Goal: Transaction & Acquisition: Book appointment/travel/reservation

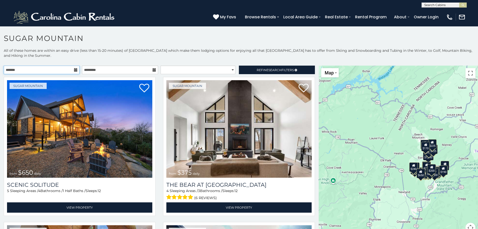
click at [57, 71] on input "text" at bounding box center [42, 69] width 76 height 9
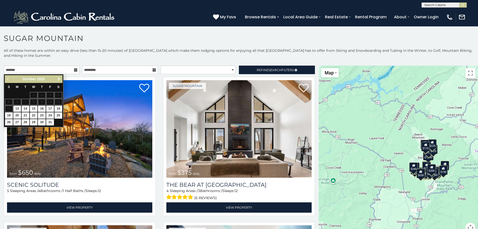
click at [59, 78] on span "Next" at bounding box center [59, 79] width 4 height 4
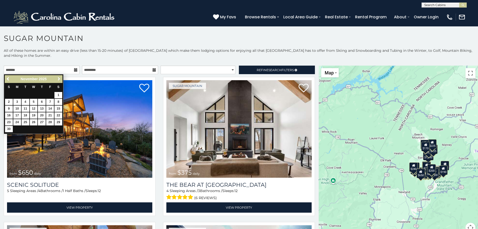
click at [59, 78] on span "Next" at bounding box center [59, 79] width 4 height 4
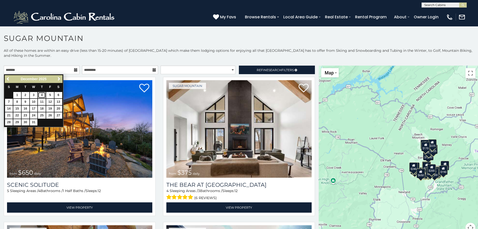
click at [42, 94] on link "4" at bounding box center [42, 95] width 8 height 6
type input "**********"
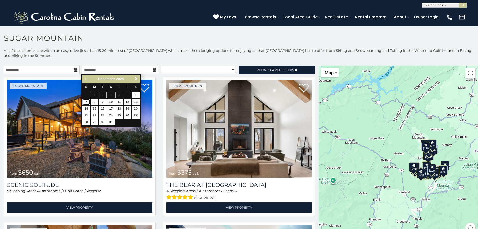
click at [86, 101] on link "7" at bounding box center [86, 102] width 8 height 6
type input "**********"
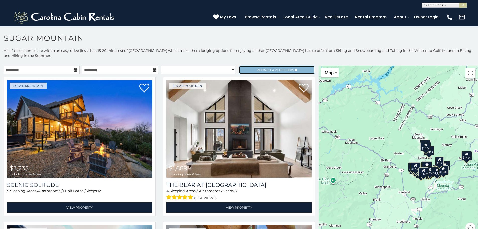
click at [269, 69] on span "Search" at bounding box center [275, 70] width 13 height 4
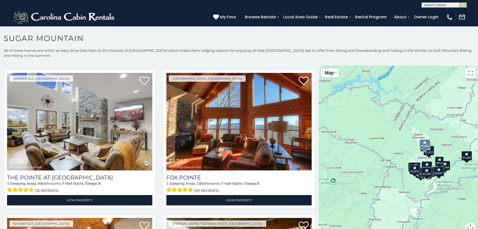
scroll to position [878, 0]
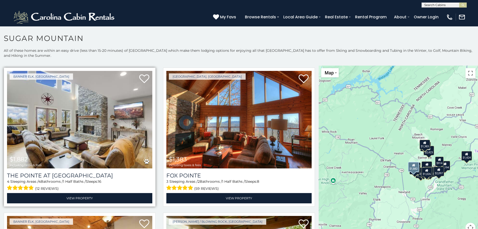
click at [84, 131] on img at bounding box center [79, 119] width 145 height 97
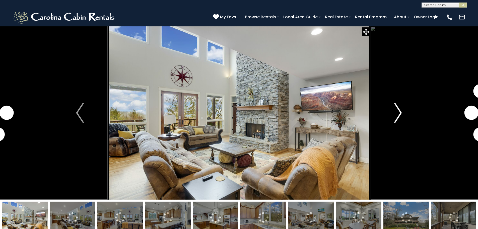
click at [400, 109] on img "Next" at bounding box center [398, 113] width 8 height 20
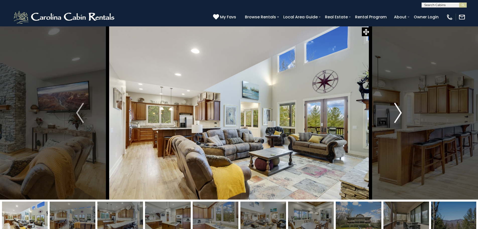
click at [400, 109] on img "Next" at bounding box center [398, 113] width 8 height 20
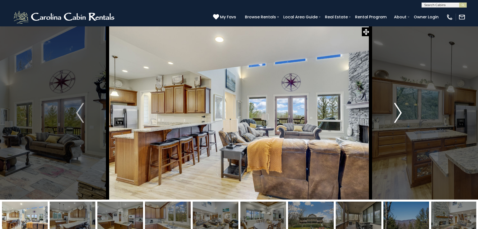
click at [400, 109] on img "Next" at bounding box center [398, 113] width 8 height 20
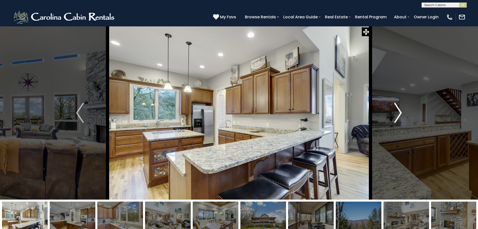
click at [400, 109] on img "Next" at bounding box center [398, 113] width 8 height 20
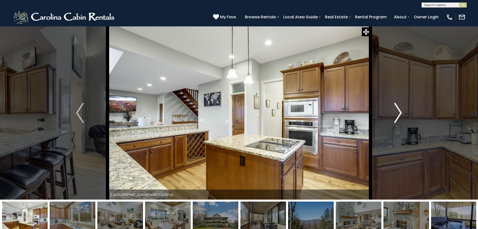
click at [400, 109] on img "Next" at bounding box center [398, 113] width 8 height 20
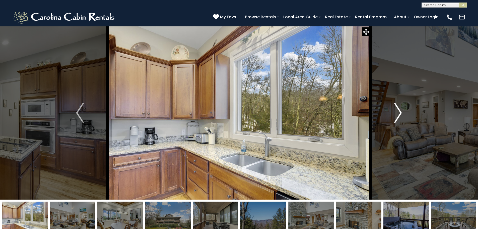
click at [400, 109] on img "Next" at bounding box center [398, 113] width 8 height 20
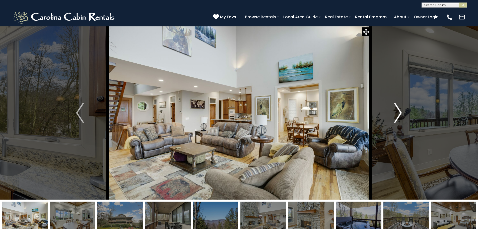
click at [400, 109] on img "Next" at bounding box center [398, 113] width 8 height 20
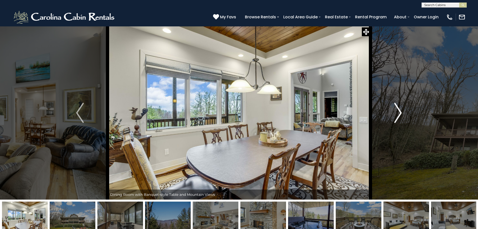
click at [400, 109] on img "Next" at bounding box center [398, 113] width 8 height 20
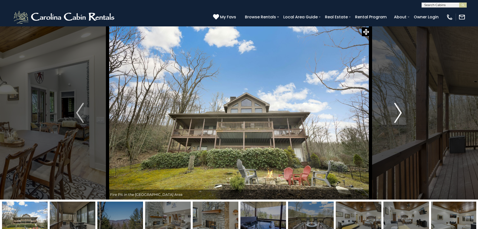
click at [400, 109] on img "Next" at bounding box center [398, 113] width 8 height 20
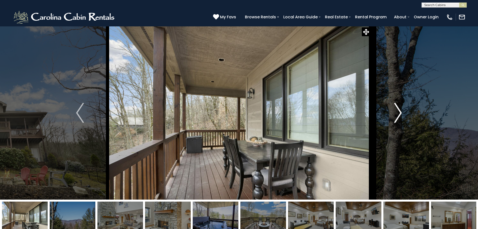
click at [400, 109] on img "Next" at bounding box center [398, 113] width 8 height 20
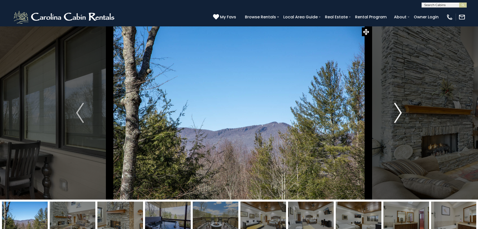
click at [400, 109] on img "Next" at bounding box center [398, 113] width 8 height 20
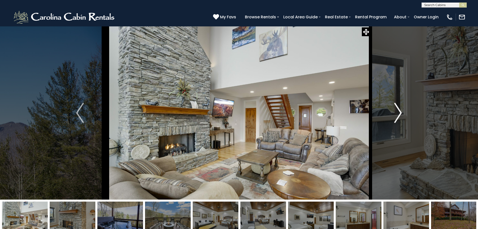
click at [400, 109] on img "Next" at bounding box center [398, 113] width 8 height 20
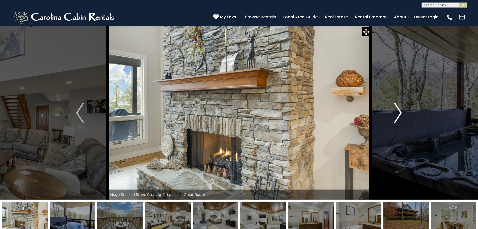
click at [400, 109] on img "Next" at bounding box center [398, 113] width 8 height 20
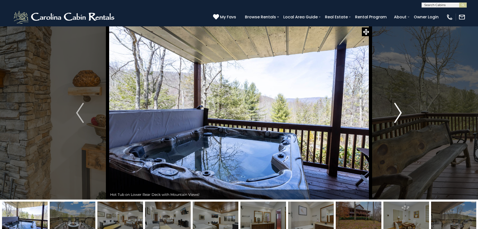
click at [400, 109] on img "Next" at bounding box center [398, 113] width 8 height 20
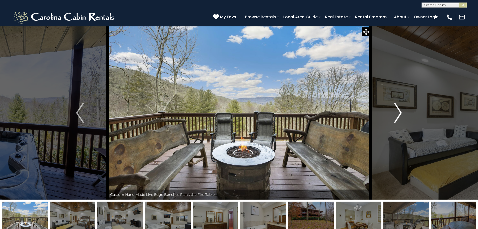
click at [400, 109] on img "Next" at bounding box center [398, 113] width 8 height 20
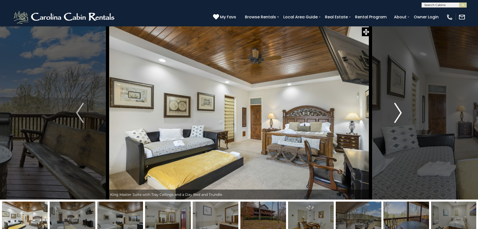
click at [400, 109] on img "Next" at bounding box center [398, 113] width 8 height 20
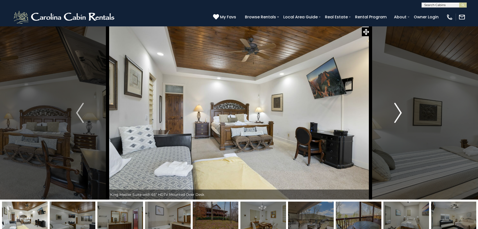
click at [400, 109] on img "Next" at bounding box center [398, 113] width 8 height 20
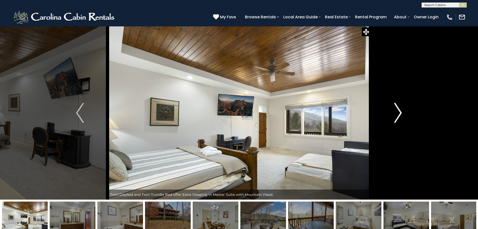
click at [400, 109] on img "Next" at bounding box center [398, 113] width 8 height 20
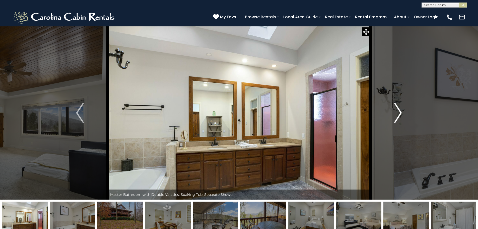
click at [400, 109] on img "Next" at bounding box center [398, 113] width 8 height 20
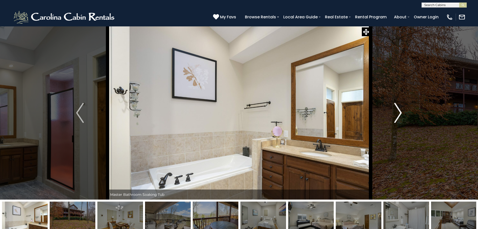
click at [400, 109] on img "Next" at bounding box center [398, 113] width 8 height 20
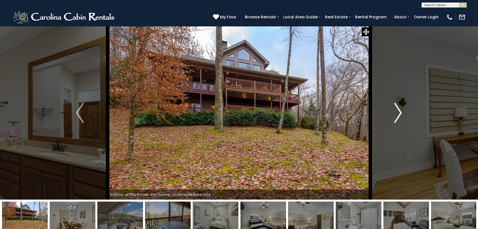
click at [400, 109] on img "Next" at bounding box center [398, 113] width 8 height 20
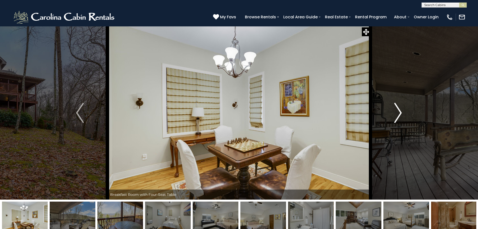
click at [400, 109] on img "Next" at bounding box center [398, 113] width 8 height 20
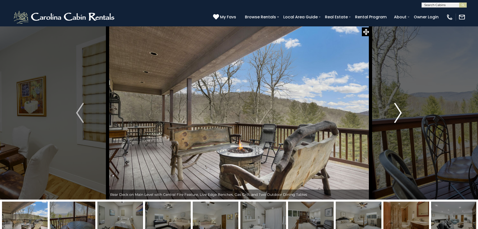
click at [400, 109] on img "Next" at bounding box center [398, 113] width 8 height 20
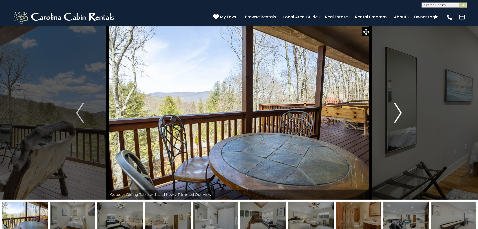
click at [400, 109] on img "Next" at bounding box center [398, 113] width 8 height 20
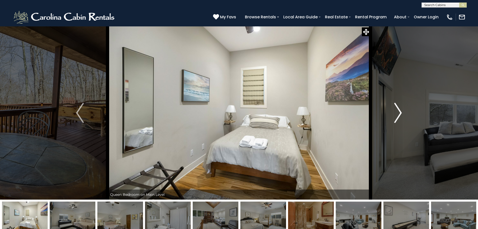
click at [400, 109] on img "Next" at bounding box center [398, 113] width 8 height 20
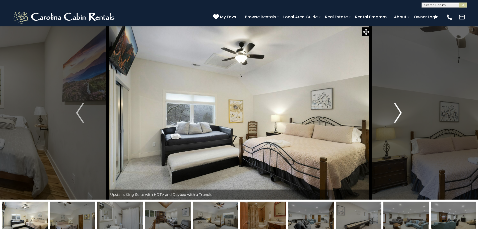
click at [400, 109] on img "Next" at bounding box center [398, 113] width 8 height 20
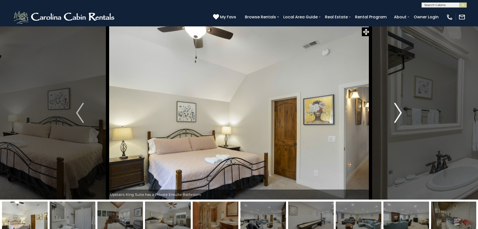
click at [400, 109] on img "Next" at bounding box center [398, 113] width 8 height 20
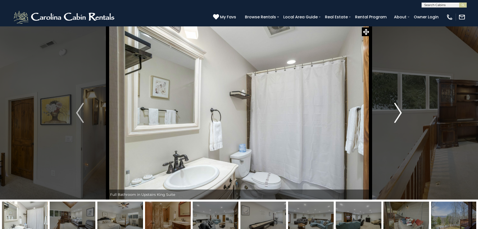
click at [400, 109] on img "Next" at bounding box center [398, 113] width 8 height 20
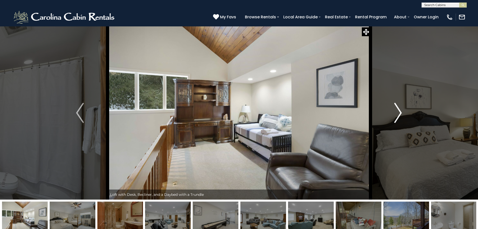
click at [400, 109] on img "Next" at bounding box center [398, 113] width 8 height 20
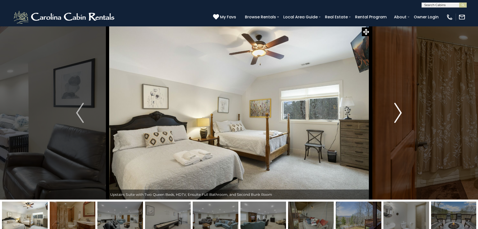
click at [400, 109] on img "Next" at bounding box center [398, 113] width 8 height 20
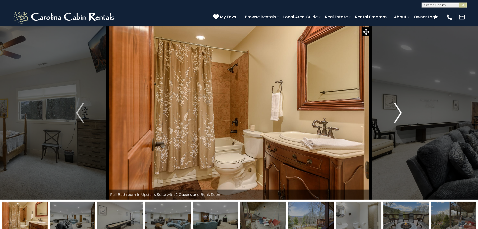
click at [400, 109] on img "Next" at bounding box center [398, 113] width 8 height 20
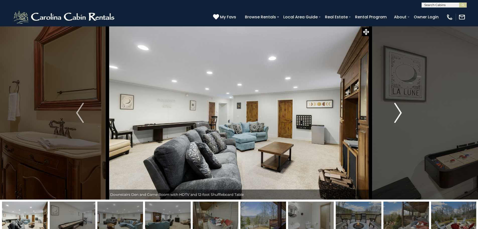
click at [400, 109] on img "Next" at bounding box center [398, 113] width 8 height 20
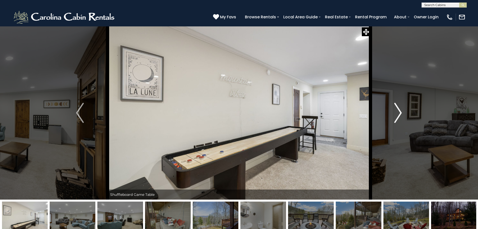
click at [400, 109] on img "Next" at bounding box center [398, 113] width 8 height 20
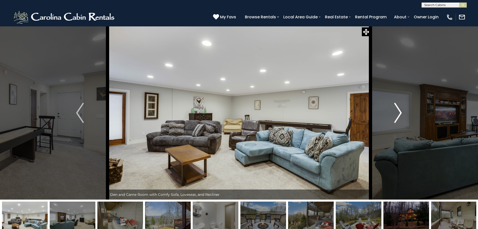
click at [400, 109] on img "Next" at bounding box center [398, 113] width 8 height 20
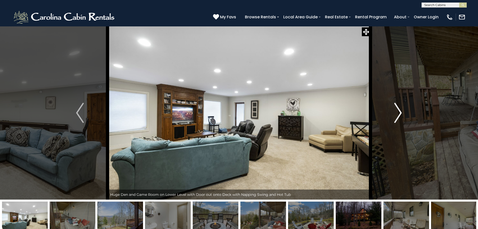
click at [400, 109] on img "Next" at bounding box center [398, 113] width 8 height 20
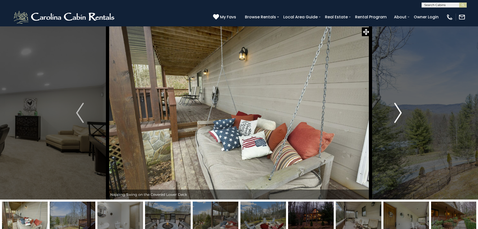
click at [400, 109] on img "Next" at bounding box center [398, 113] width 8 height 20
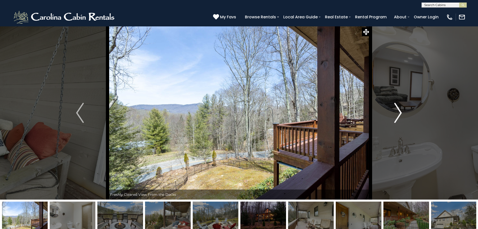
click at [400, 109] on img "Next" at bounding box center [398, 113] width 8 height 20
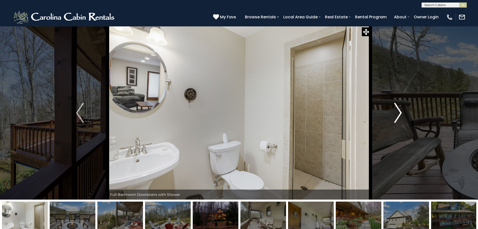
click at [400, 109] on img "Next" at bounding box center [398, 113] width 8 height 20
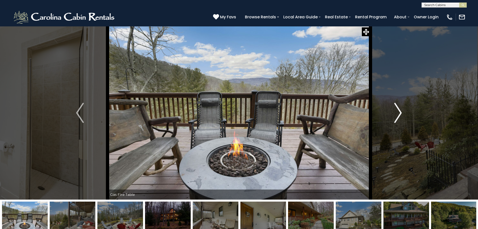
click at [400, 109] on img "Next" at bounding box center [398, 113] width 8 height 20
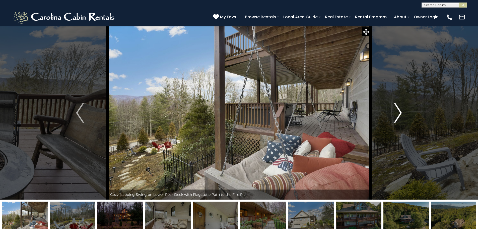
click at [400, 109] on img "Next" at bounding box center [398, 113] width 8 height 20
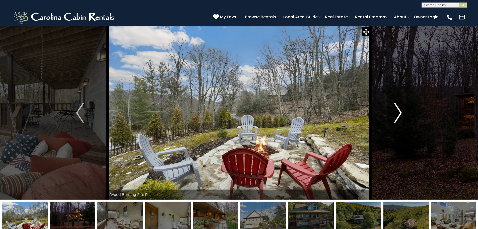
click at [400, 109] on img "Next" at bounding box center [398, 113] width 8 height 20
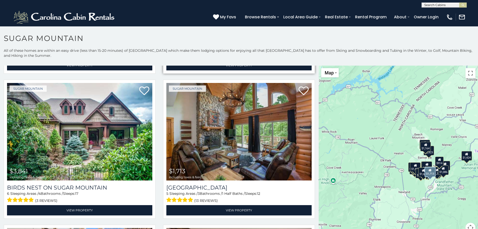
scroll to position [151, 0]
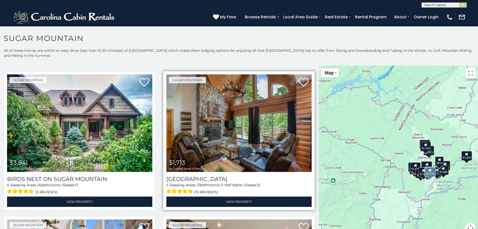
click at [233, 132] on img at bounding box center [238, 122] width 145 height 97
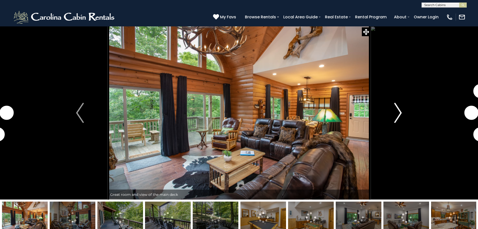
click at [397, 111] on img "Next" at bounding box center [398, 113] width 8 height 20
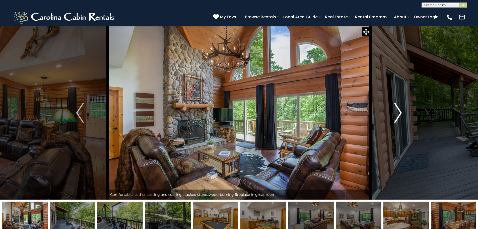
click at [397, 111] on img "Next" at bounding box center [398, 113] width 8 height 20
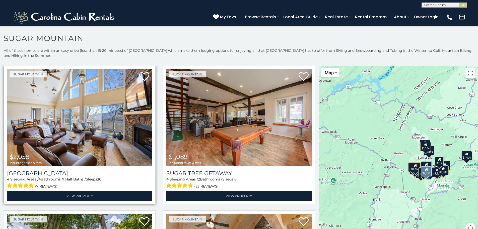
scroll to position [276, 0]
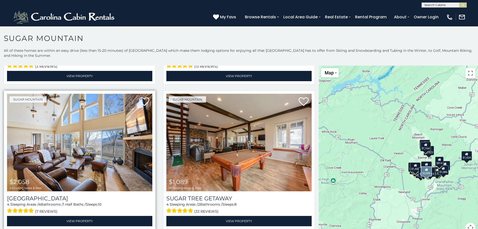
click at [68, 139] on img at bounding box center [79, 142] width 145 height 97
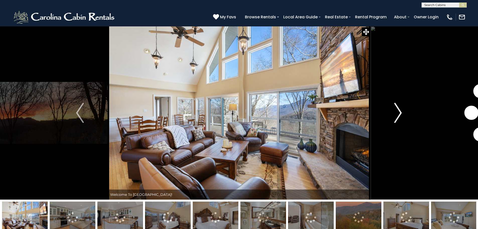
click at [400, 109] on img "Next" at bounding box center [398, 113] width 8 height 20
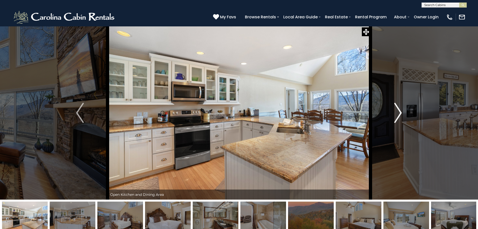
click at [397, 109] on img "Next" at bounding box center [398, 113] width 8 height 20
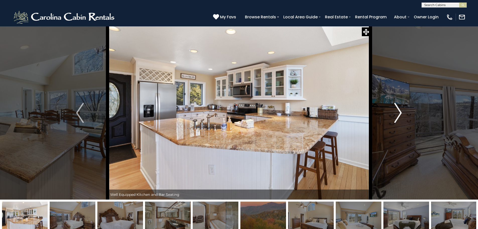
click at [397, 109] on img "Next" at bounding box center [398, 113] width 8 height 20
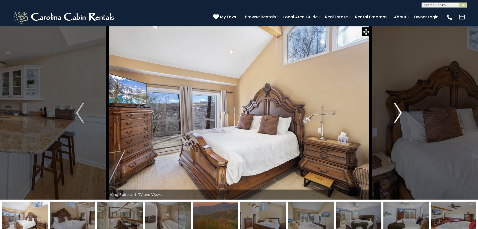
click at [397, 109] on img "Next" at bounding box center [398, 113] width 8 height 20
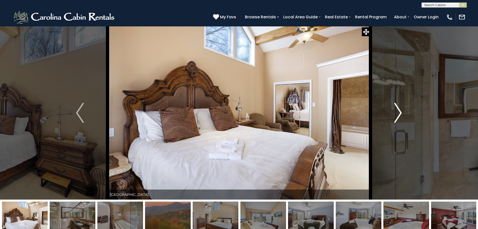
click at [397, 109] on img "Next" at bounding box center [398, 113] width 8 height 20
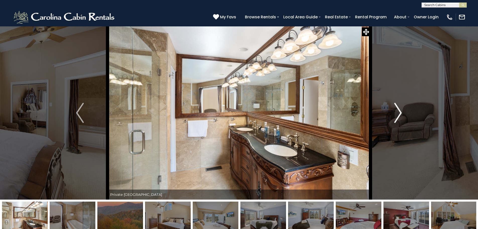
click at [397, 109] on img "Next" at bounding box center [398, 113] width 8 height 20
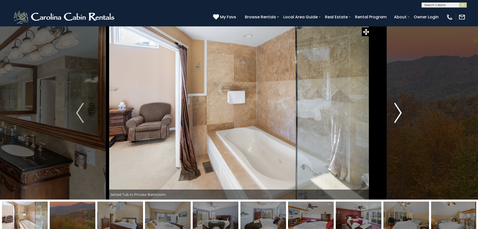
click at [397, 109] on img "Next" at bounding box center [398, 113] width 8 height 20
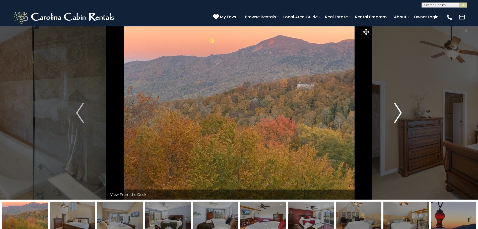
click at [397, 109] on img "Next" at bounding box center [398, 113] width 8 height 20
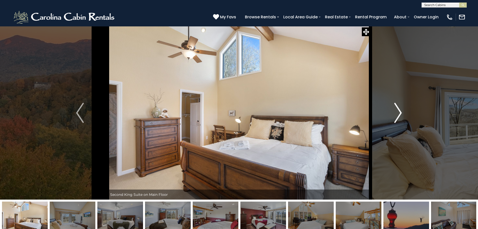
click at [397, 109] on img "Next" at bounding box center [398, 113] width 8 height 20
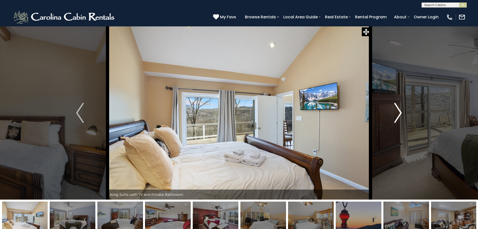
click at [397, 109] on img "Next" at bounding box center [398, 113] width 8 height 20
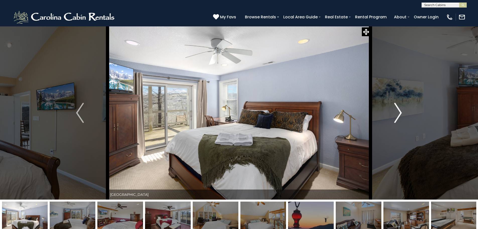
click at [397, 109] on img "Next" at bounding box center [398, 113] width 8 height 20
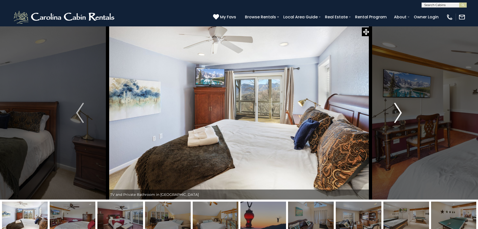
click at [397, 109] on img "Next" at bounding box center [398, 113] width 8 height 20
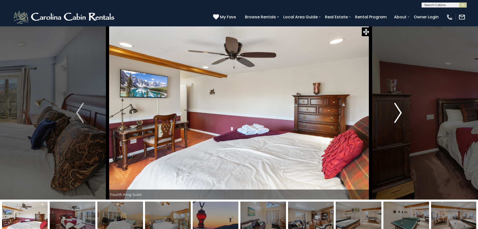
click at [397, 109] on img "Next" at bounding box center [398, 113] width 8 height 20
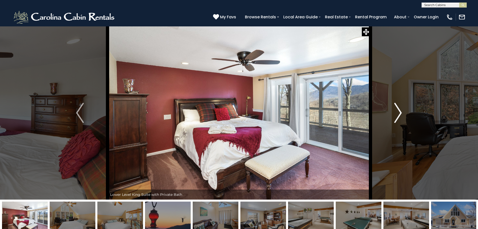
click at [397, 109] on img "Next" at bounding box center [398, 113] width 8 height 20
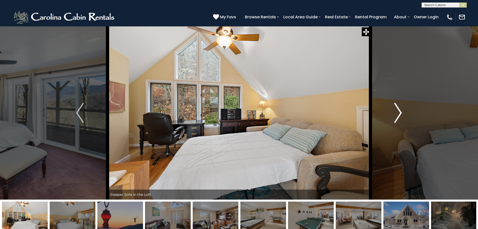
click at [397, 109] on img "Next" at bounding box center [398, 113] width 8 height 20
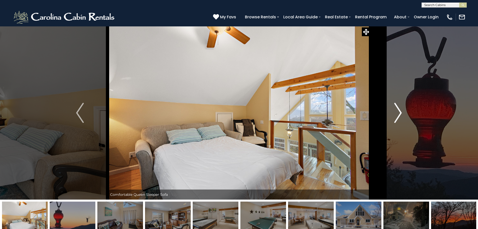
click at [397, 109] on img "Next" at bounding box center [398, 113] width 8 height 20
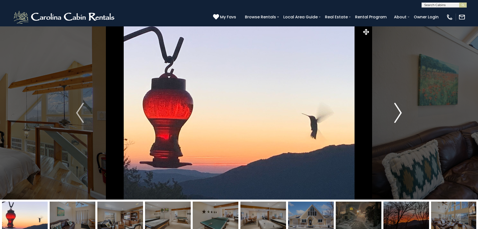
click at [397, 109] on img "Next" at bounding box center [398, 113] width 8 height 20
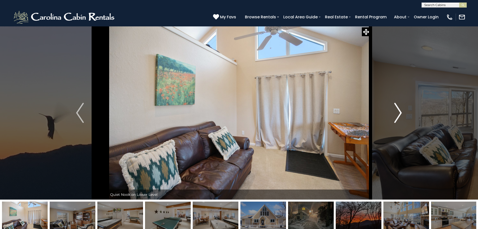
click at [397, 109] on img "Next" at bounding box center [398, 113] width 8 height 20
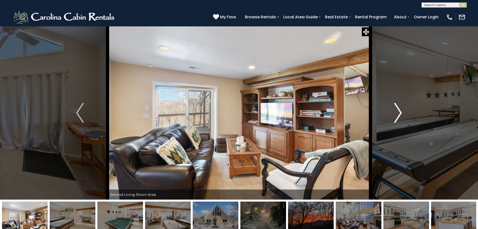
click at [397, 109] on img "Next" at bounding box center [398, 113] width 8 height 20
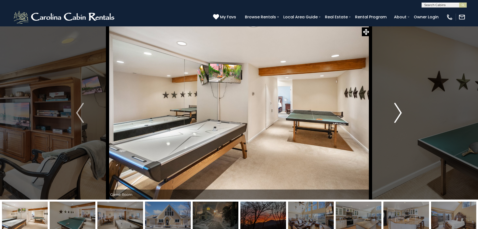
click at [397, 109] on img "Next" at bounding box center [398, 113] width 8 height 20
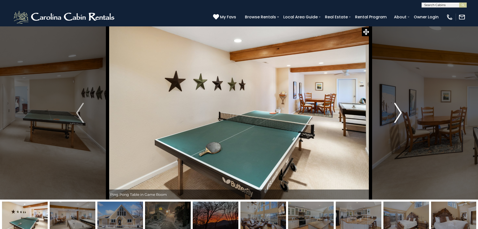
click at [397, 109] on img "Next" at bounding box center [398, 113] width 8 height 20
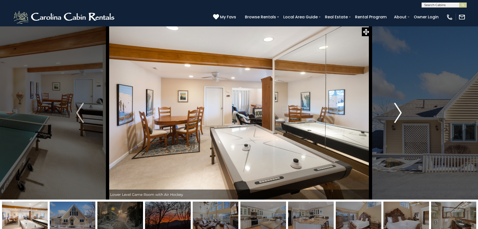
click at [397, 109] on img "Next" at bounding box center [398, 113] width 8 height 20
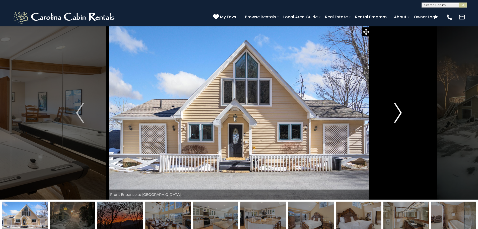
click at [397, 109] on img "Next" at bounding box center [398, 113] width 8 height 20
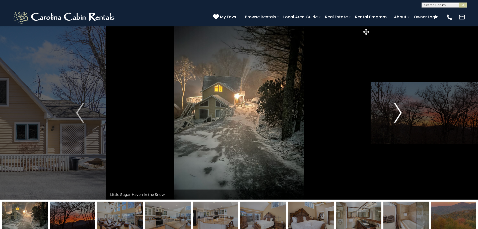
click at [397, 109] on img "Next" at bounding box center [398, 113] width 8 height 20
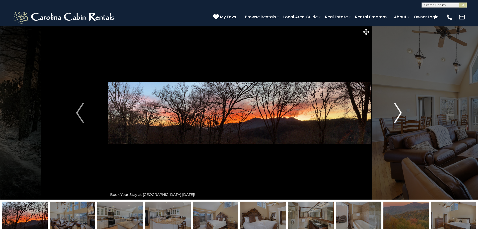
click at [397, 109] on img "Next" at bounding box center [398, 113] width 8 height 20
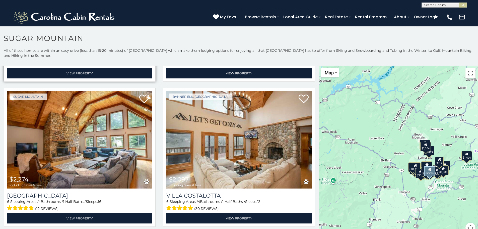
scroll to position [577, 0]
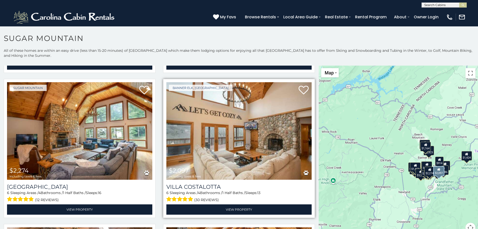
click at [227, 114] on img at bounding box center [238, 130] width 145 height 97
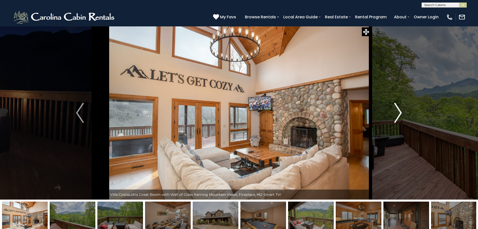
click at [399, 109] on img "Next" at bounding box center [398, 113] width 8 height 20
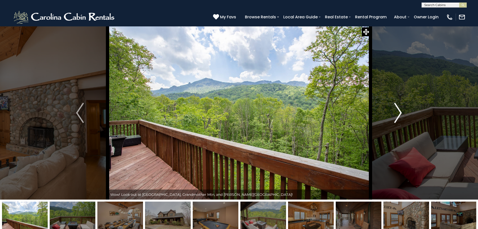
click at [399, 109] on img "Next" at bounding box center [398, 113] width 8 height 20
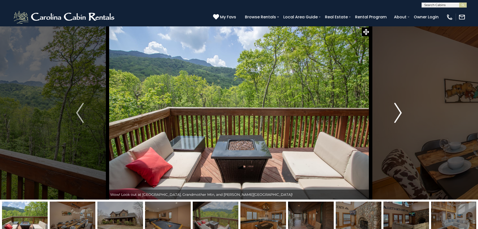
click at [399, 109] on img "Next" at bounding box center [398, 113] width 8 height 20
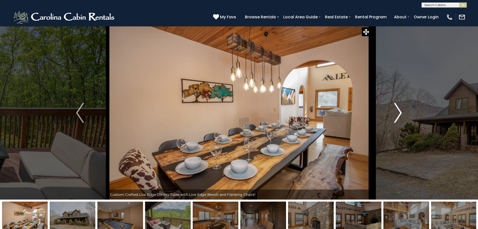
click at [399, 109] on img "Next" at bounding box center [398, 113] width 8 height 20
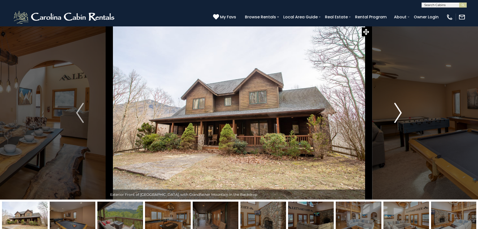
click at [399, 109] on img "Next" at bounding box center [398, 113] width 8 height 20
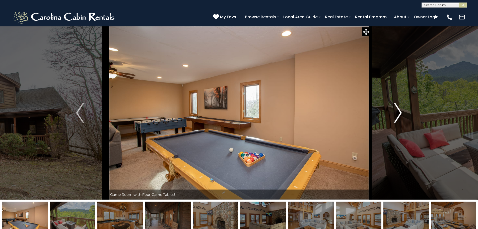
click at [399, 109] on img "Next" at bounding box center [398, 113] width 8 height 20
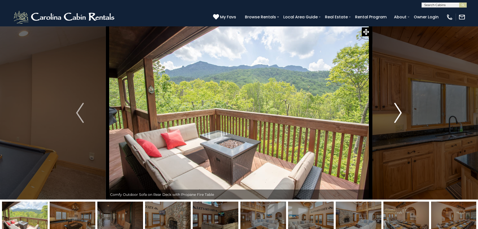
click at [399, 109] on img "Next" at bounding box center [398, 113] width 8 height 20
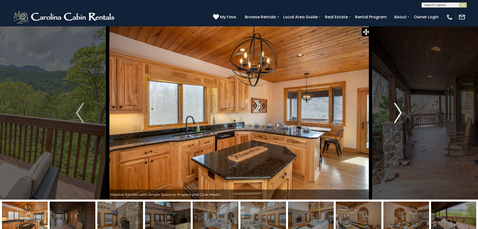
click at [399, 109] on img "Next" at bounding box center [398, 113] width 8 height 20
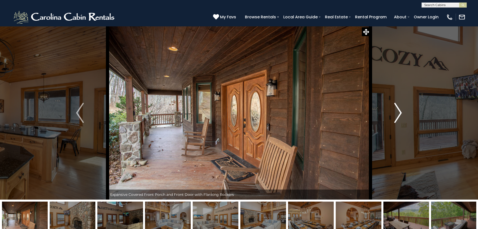
click at [399, 109] on img "Next" at bounding box center [398, 113] width 8 height 20
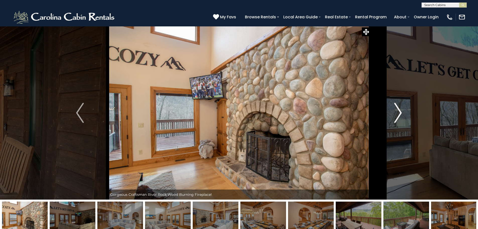
click at [399, 109] on img "Next" at bounding box center [398, 113] width 8 height 20
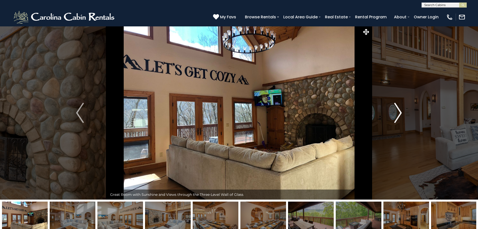
click at [399, 109] on img "Next" at bounding box center [398, 113] width 8 height 20
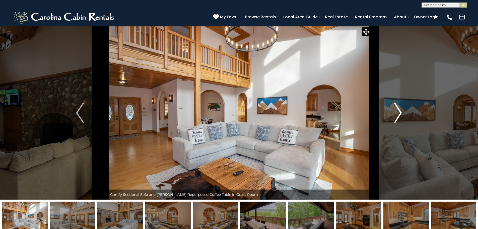
click at [399, 109] on img "Next" at bounding box center [398, 113] width 8 height 20
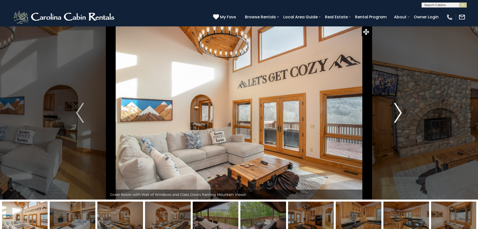
click at [399, 109] on img "Next" at bounding box center [398, 113] width 8 height 20
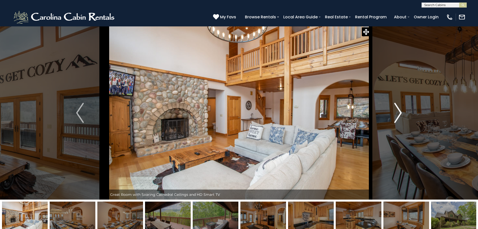
click at [399, 109] on img "Next" at bounding box center [398, 113] width 8 height 20
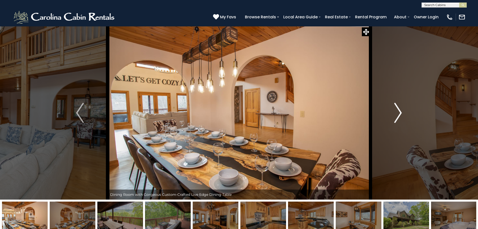
click at [399, 109] on img "Next" at bounding box center [398, 113] width 8 height 20
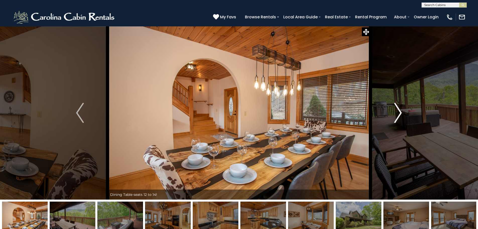
click at [399, 109] on img "Next" at bounding box center [398, 113] width 8 height 20
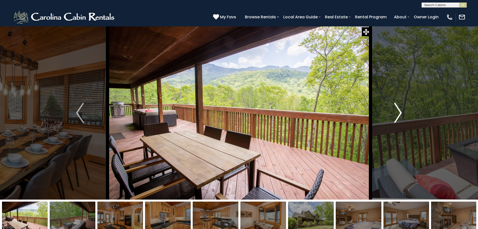
click at [399, 109] on img "Next" at bounding box center [398, 113] width 8 height 20
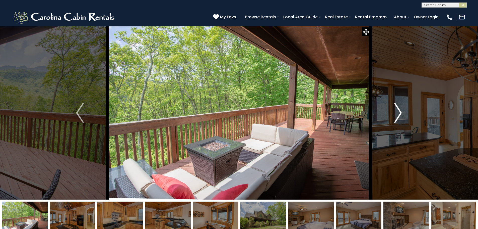
click at [399, 109] on img "Next" at bounding box center [398, 113] width 8 height 20
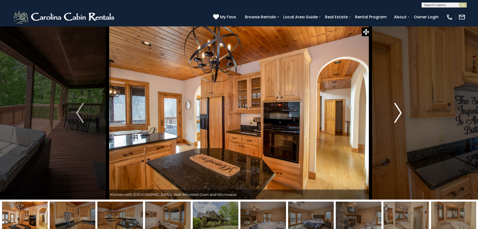
click at [399, 109] on img "Next" at bounding box center [398, 113] width 8 height 20
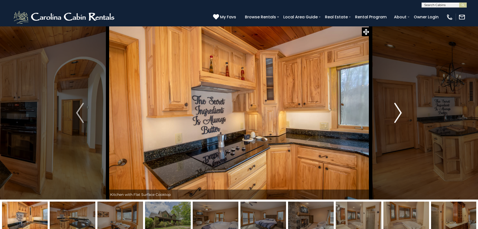
click at [399, 109] on img "Next" at bounding box center [398, 113] width 8 height 20
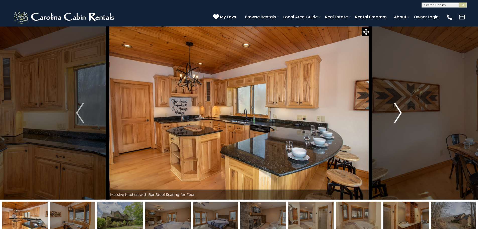
click at [399, 109] on img "Next" at bounding box center [398, 113] width 8 height 20
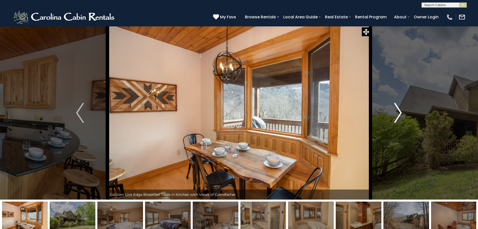
click at [399, 109] on img "Next" at bounding box center [398, 113] width 8 height 20
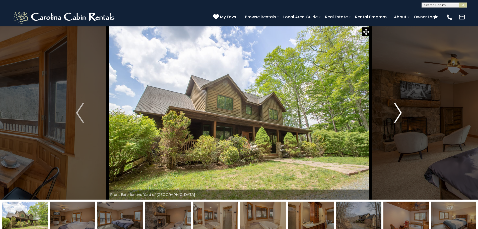
click at [399, 109] on img "Next" at bounding box center [398, 113] width 8 height 20
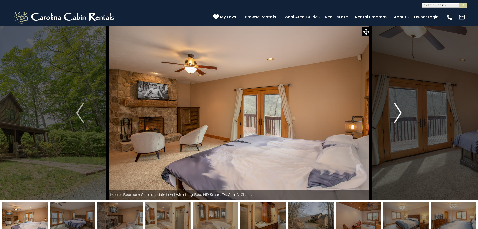
click at [399, 109] on img "Next" at bounding box center [398, 113] width 8 height 20
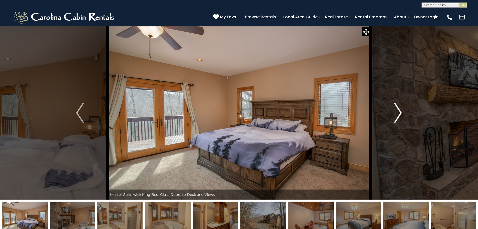
click at [399, 109] on img "Next" at bounding box center [398, 113] width 8 height 20
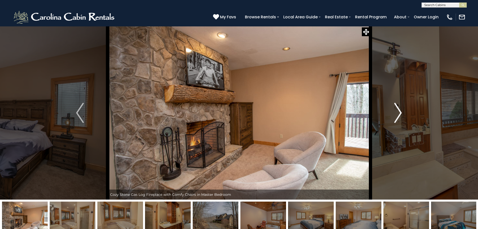
click at [399, 109] on img "Next" at bounding box center [398, 113] width 8 height 20
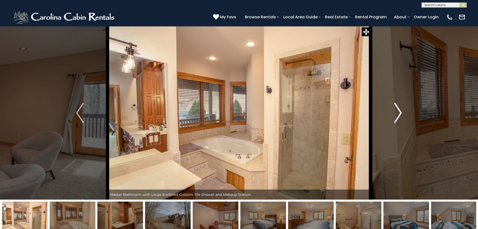
click at [399, 109] on img "Next" at bounding box center [398, 113] width 8 height 20
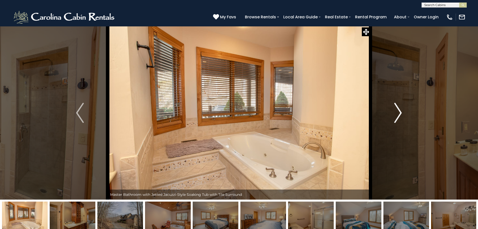
click at [399, 109] on img "Next" at bounding box center [398, 113] width 8 height 20
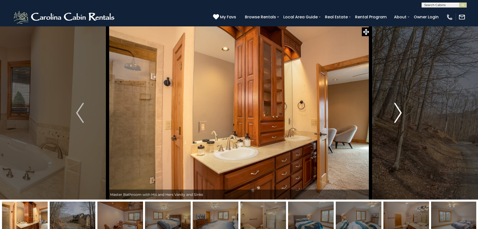
click at [399, 109] on img "Next" at bounding box center [398, 113] width 8 height 20
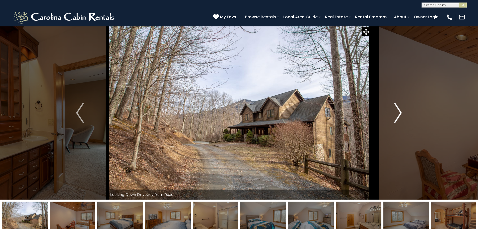
click at [399, 109] on img "Next" at bounding box center [398, 113] width 8 height 20
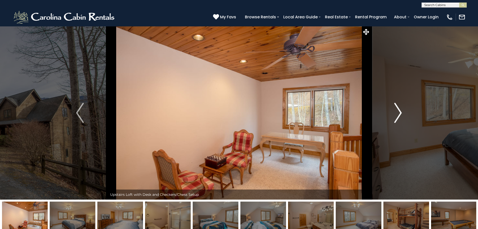
click at [399, 109] on img "Next" at bounding box center [398, 113] width 8 height 20
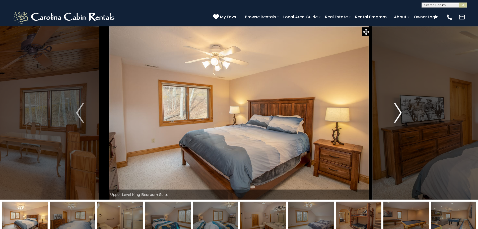
click at [399, 109] on img "Next" at bounding box center [398, 113] width 8 height 20
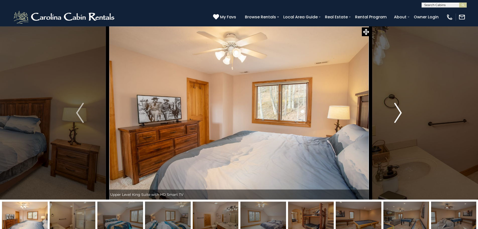
click at [399, 109] on img "Next" at bounding box center [398, 113] width 8 height 20
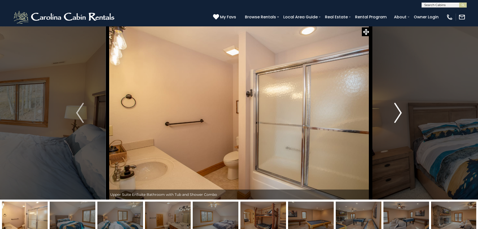
click at [399, 109] on img "Next" at bounding box center [398, 113] width 8 height 20
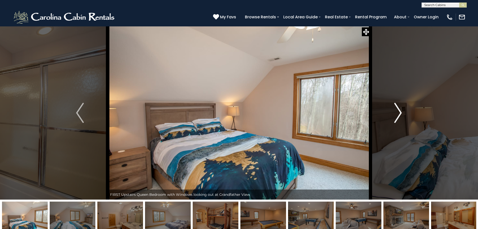
click at [399, 109] on img "Next" at bounding box center [398, 113] width 8 height 20
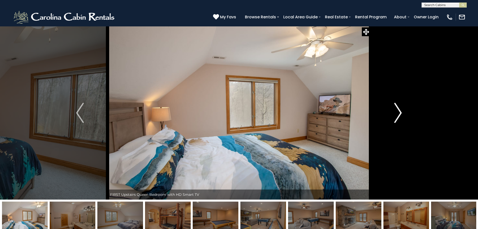
click at [399, 109] on img "Next" at bounding box center [398, 113] width 8 height 20
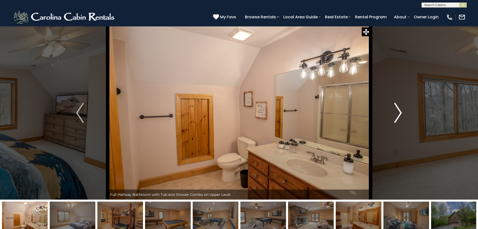
click at [399, 109] on img "Next" at bounding box center [398, 113] width 8 height 20
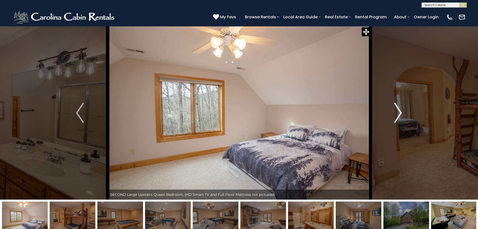
click at [399, 109] on img "Next" at bounding box center [398, 113] width 8 height 20
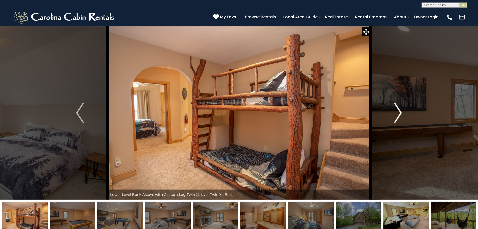
click at [399, 109] on img "Next" at bounding box center [398, 113] width 8 height 20
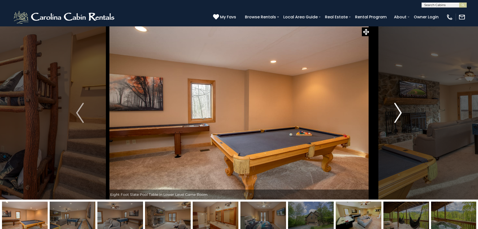
click at [399, 109] on img "Next" at bounding box center [398, 113] width 8 height 20
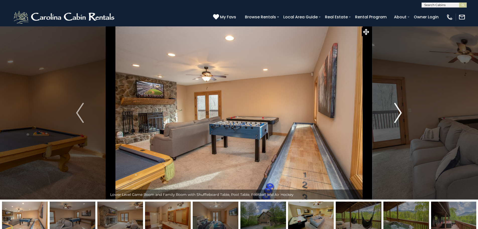
click at [399, 109] on img "Next" at bounding box center [398, 113] width 8 height 20
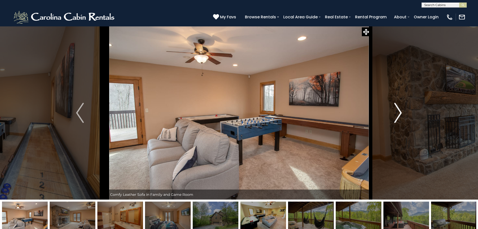
click at [399, 109] on img "Next" at bounding box center [398, 113] width 8 height 20
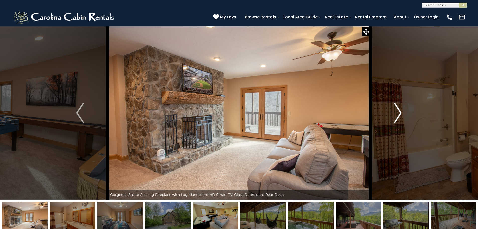
click at [399, 109] on img "Next" at bounding box center [398, 113] width 8 height 20
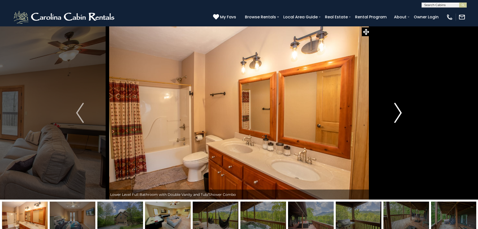
click at [399, 109] on img "Next" at bounding box center [398, 113] width 8 height 20
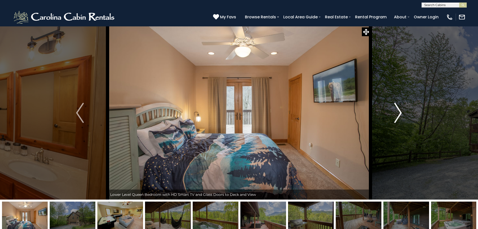
click at [399, 109] on img "Next" at bounding box center [398, 113] width 8 height 20
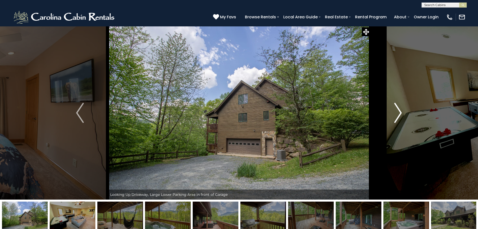
click at [399, 109] on img "Next" at bounding box center [398, 113] width 8 height 20
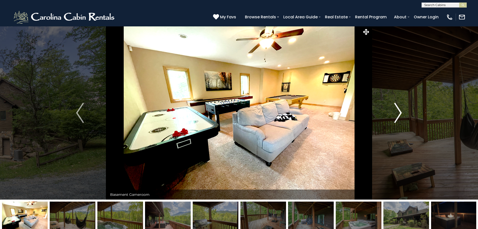
click at [399, 109] on img "Next" at bounding box center [398, 113] width 8 height 20
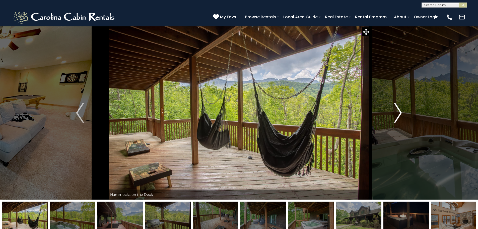
click at [399, 109] on img "Next" at bounding box center [398, 113] width 8 height 20
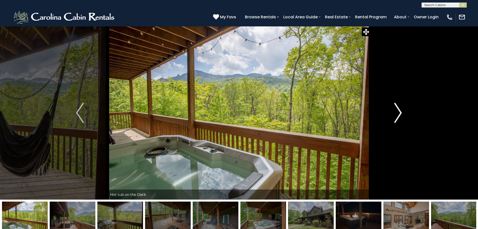
click at [399, 109] on img "Next" at bounding box center [398, 113] width 8 height 20
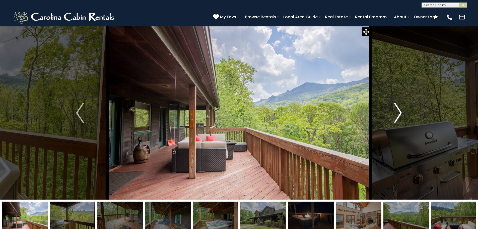
click at [399, 109] on img "Next" at bounding box center [398, 113] width 8 height 20
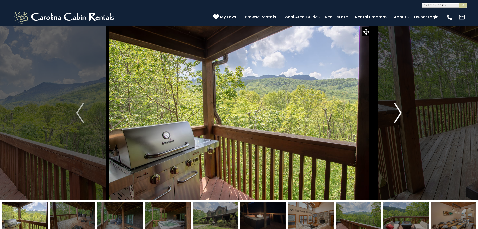
click at [399, 109] on img "Next" at bounding box center [398, 113] width 8 height 20
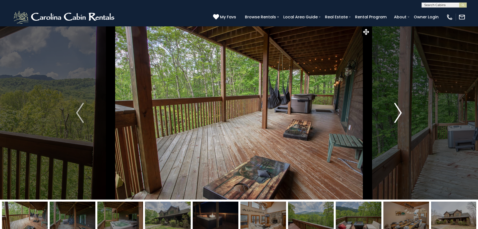
click at [399, 109] on img "Next" at bounding box center [398, 113] width 8 height 20
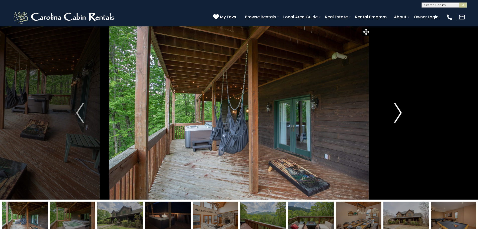
click at [399, 109] on img "Next" at bounding box center [398, 113] width 8 height 20
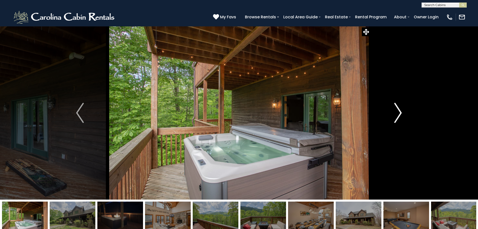
click at [399, 109] on img "Next" at bounding box center [398, 113] width 8 height 20
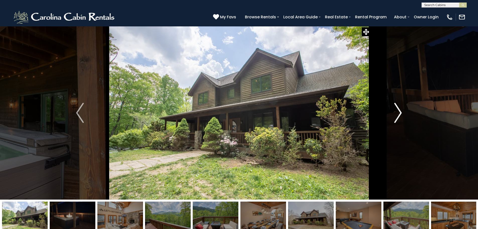
click at [399, 109] on img "Next" at bounding box center [398, 113] width 8 height 20
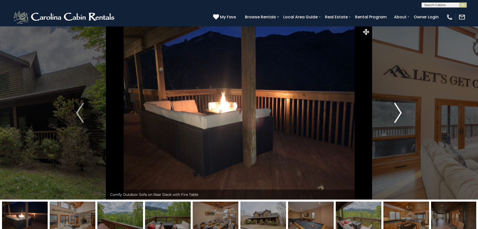
click at [399, 109] on img "Next" at bounding box center [398, 113] width 8 height 20
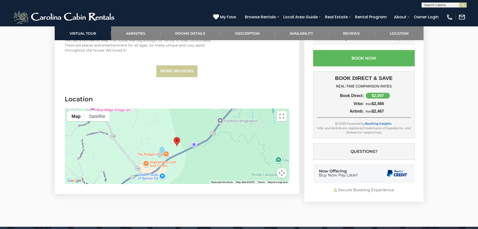
scroll to position [1681, 0]
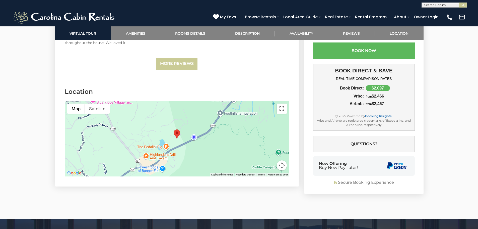
click at [280, 160] on button "Map camera controls" at bounding box center [282, 165] width 10 height 10
click at [270, 135] on button "Zoom in" at bounding box center [269, 140] width 10 height 10
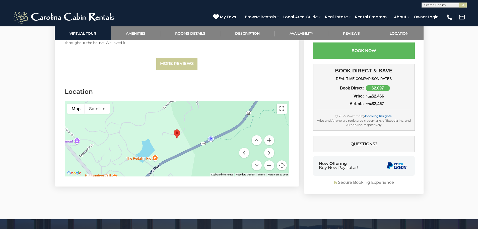
click at [270, 135] on button "Zoom in" at bounding box center [269, 140] width 10 height 10
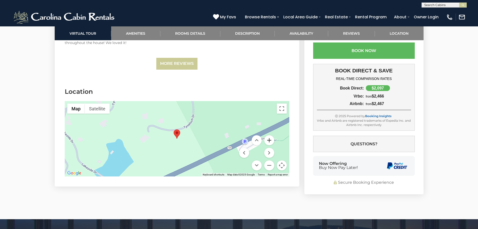
click at [270, 135] on button "Zoom in" at bounding box center [269, 140] width 10 height 10
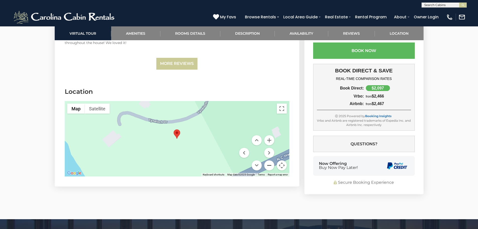
click at [271, 160] on button "Zoom out" at bounding box center [269, 165] width 10 height 10
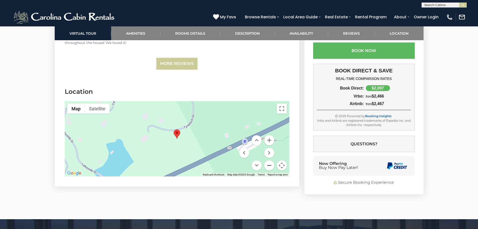
click at [271, 160] on button "Zoom out" at bounding box center [269, 165] width 10 height 10
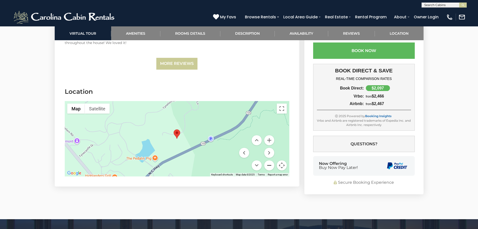
click at [271, 160] on button "Zoom out" at bounding box center [269, 165] width 10 height 10
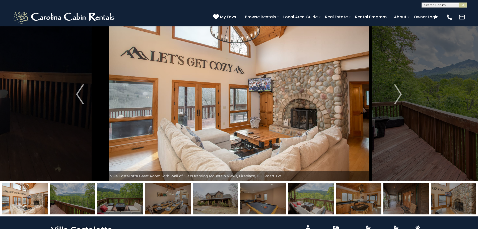
scroll to position [0, 0]
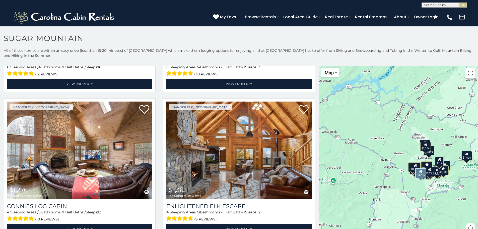
scroll to position [728, 0]
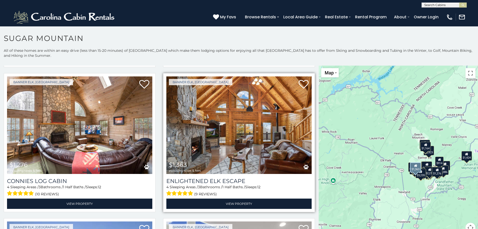
click at [254, 128] on img at bounding box center [238, 124] width 145 height 97
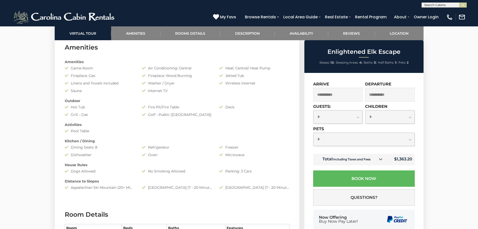
scroll to position [502, 0]
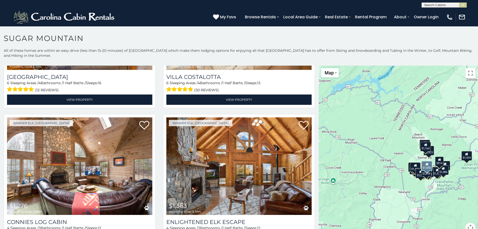
scroll to position [753, 0]
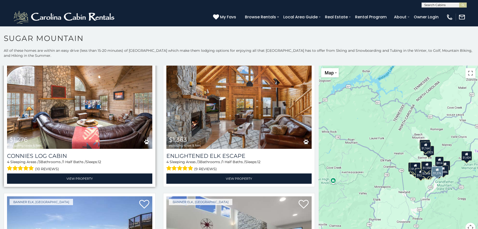
click at [87, 111] on img at bounding box center [79, 99] width 145 height 97
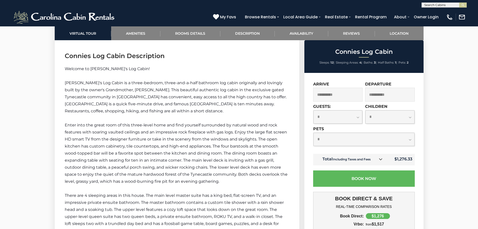
scroll to position [703, 0]
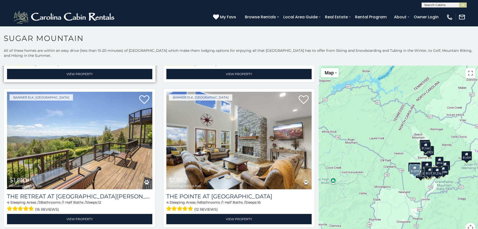
scroll to position [853, 0]
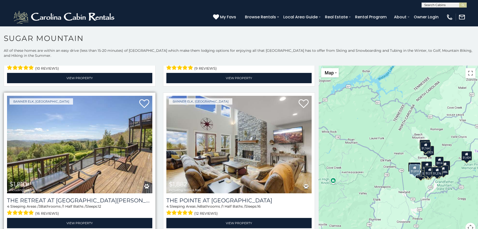
click at [75, 147] on img at bounding box center [79, 144] width 145 height 97
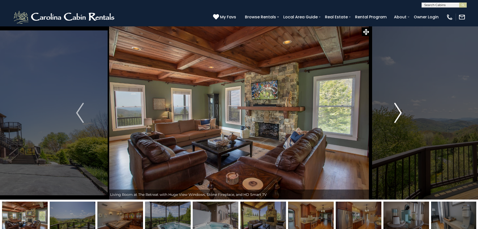
click at [400, 111] on img "Next" at bounding box center [398, 113] width 8 height 20
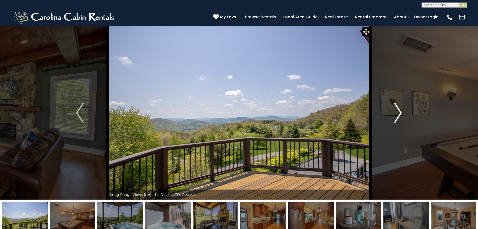
click at [400, 111] on img "Next" at bounding box center [398, 113] width 8 height 20
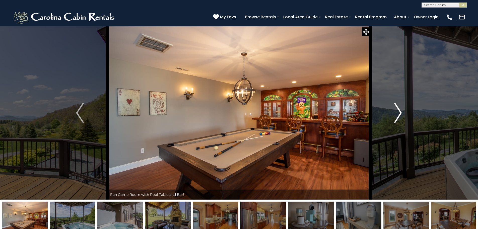
click at [400, 111] on img "Next" at bounding box center [398, 113] width 8 height 20
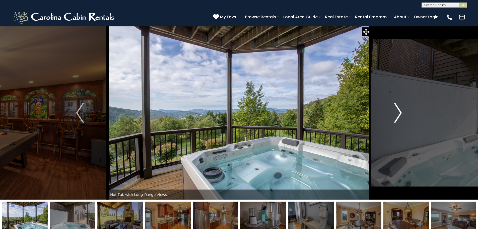
click at [400, 111] on img "Next" at bounding box center [398, 113] width 8 height 20
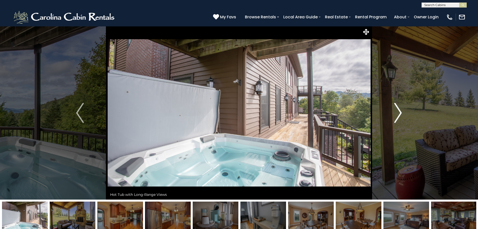
click at [400, 111] on img "Next" at bounding box center [398, 113] width 8 height 20
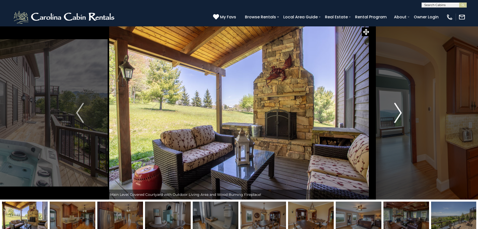
click at [400, 111] on img "Next" at bounding box center [398, 113] width 8 height 20
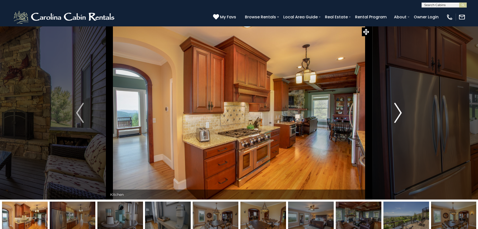
click at [400, 111] on img "Next" at bounding box center [398, 113] width 8 height 20
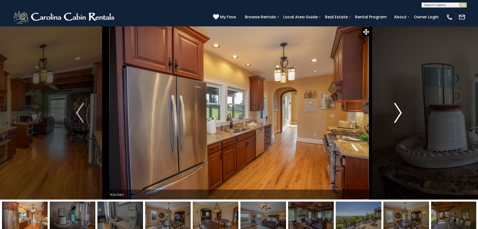
click at [400, 111] on img "Next" at bounding box center [398, 113] width 8 height 20
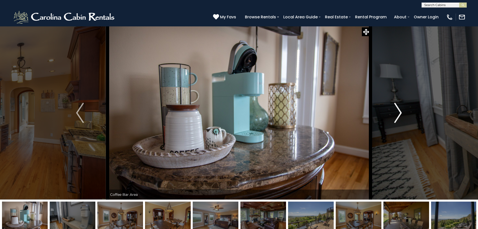
click at [400, 111] on img "Next" at bounding box center [398, 113] width 8 height 20
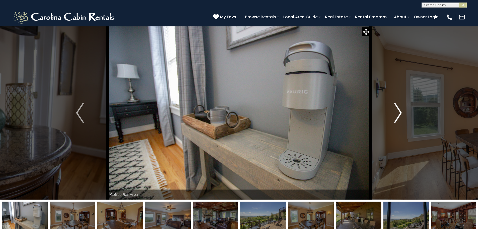
click at [400, 111] on img "Next" at bounding box center [398, 113] width 8 height 20
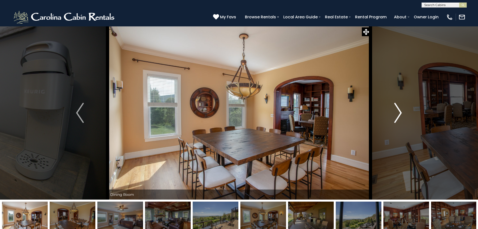
click at [400, 111] on img "Next" at bounding box center [398, 113] width 8 height 20
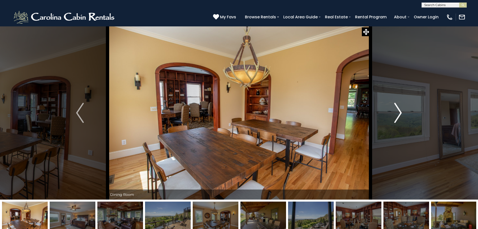
click at [400, 111] on img "Next" at bounding box center [398, 113] width 8 height 20
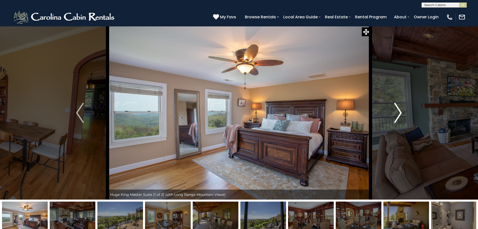
click at [400, 111] on img "Next" at bounding box center [398, 113] width 8 height 20
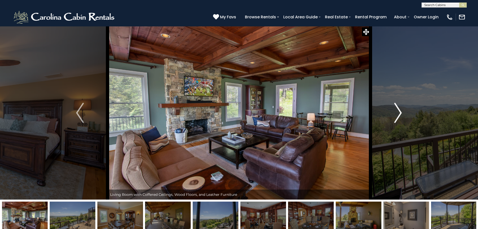
click at [400, 111] on img "Next" at bounding box center [398, 113] width 8 height 20
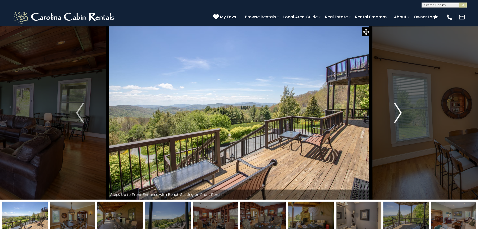
click at [400, 111] on img "Next" at bounding box center [398, 113] width 8 height 20
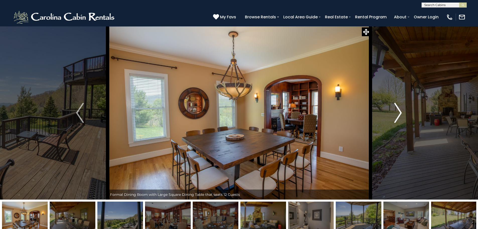
click at [400, 111] on img "Next" at bounding box center [398, 113] width 8 height 20
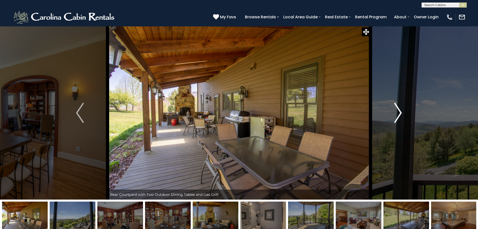
click at [400, 111] on img "Next" at bounding box center [398, 113] width 8 height 20
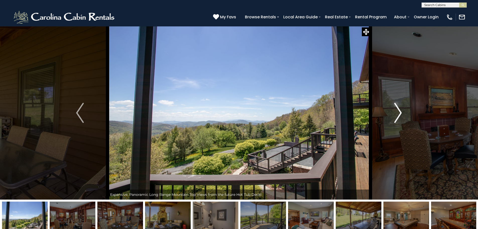
click at [400, 111] on img "Next" at bounding box center [398, 113] width 8 height 20
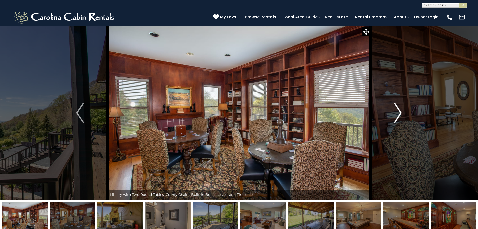
click at [400, 111] on img "Next" at bounding box center [398, 113] width 8 height 20
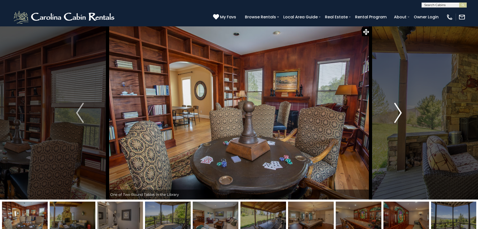
click at [400, 111] on img "Next" at bounding box center [398, 113] width 8 height 20
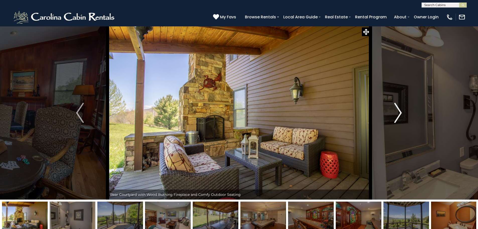
click at [399, 109] on img "Next" at bounding box center [398, 113] width 8 height 20
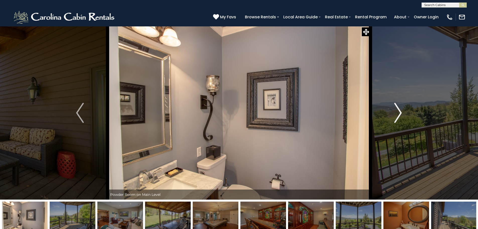
click at [399, 109] on img "Next" at bounding box center [398, 113] width 8 height 20
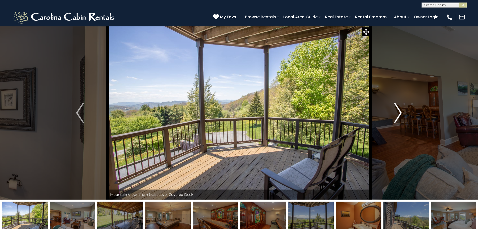
click at [399, 109] on img "Next" at bounding box center [398, 113] width 8 height 20
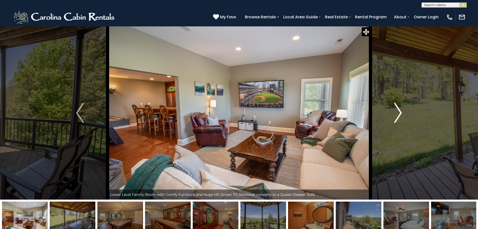
click at [399, 109] on img "Next" at bounding box center [398, 113] width 8 height 20
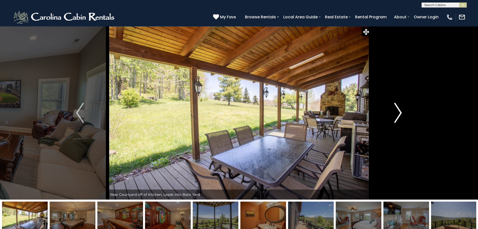
click at [399, 109] on img "Next" at bounding box center [398, 113] width 8 height 20
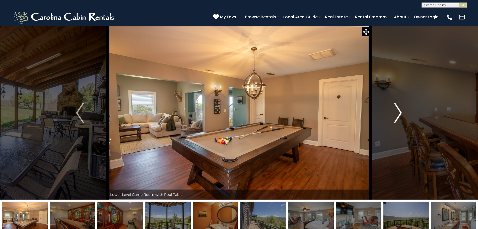
click at [399, 109] on img "Next" at bounding box center [398, 113] width 8 height 20
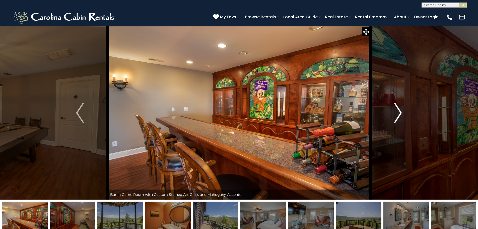
click at [399, 109] on img "Next" at bounding box center [398, 113] width 8 height 20
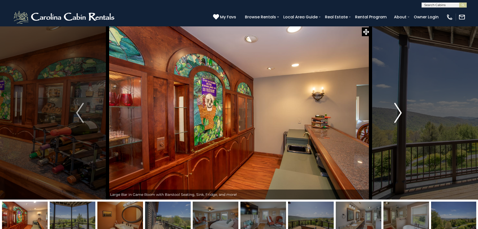
click at [399, 109] on img "Next" at bounding box center [398, 113] width 8 height 20
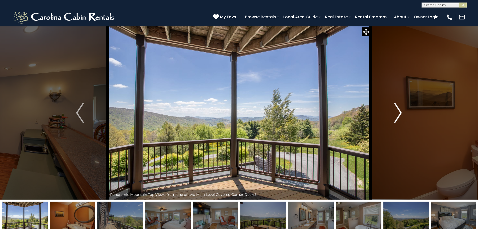
click at [399, 109] on img "Next" at bounding box center [398, 113] width 8 height 20
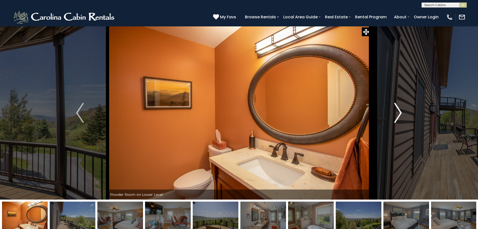
click at [399, 109] on img "Next" at bounding box center [398, 113] width 8 height 20
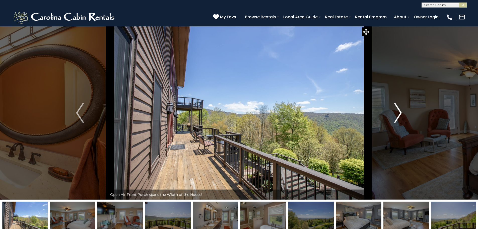
click at [399, 109] on img "Next" at bounding box center [398, 113] width 8 height 20
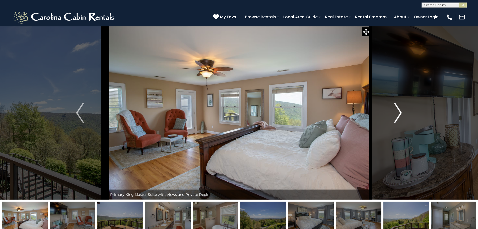
click at [399, 109] on img "Next" at bounding box center [398, 113] width 8 height 20
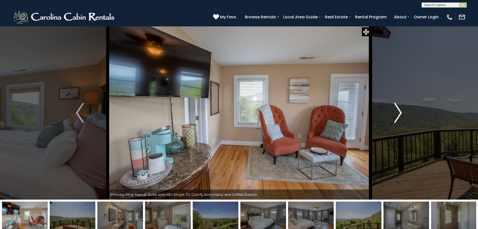
click at [399, 109] on img "Next" at bounding box center [398, 113] width 8 height 20
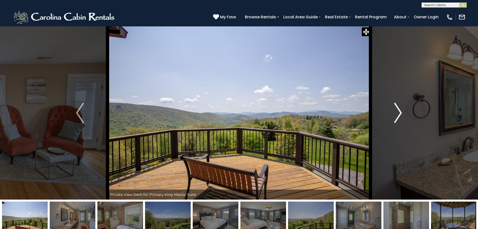
click at [399, 109] on img "Next" at bounding box center [398, 113] width 8 height 20
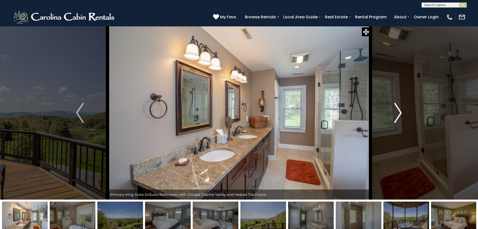
click at [399, 109] on img "Next" at bounding box center [398, 113] width 8 height 20
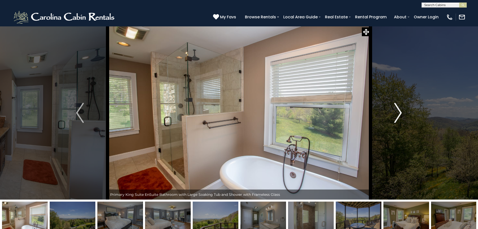
click at [399, 109] on img "Next" at bounding box center [398, 113] width 8 height 20
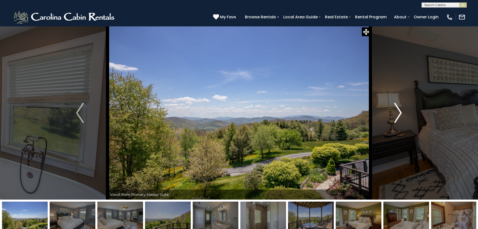
click at [399, 109] on img "Next" at bounding box center [398, 113] width 8 height 20
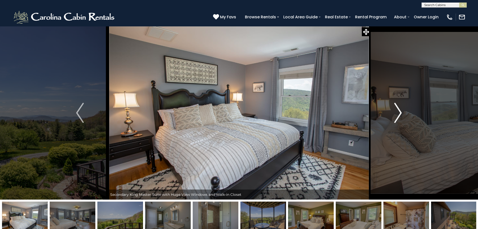
click at [399, 109] on img "Next" at bounding box center [398, 113] width 8 height 20
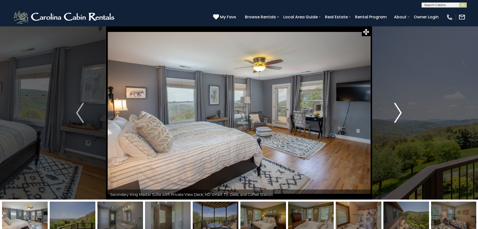
click at [399, 109] on img "Next" at bounding box center [398, 113] width 8 height 20
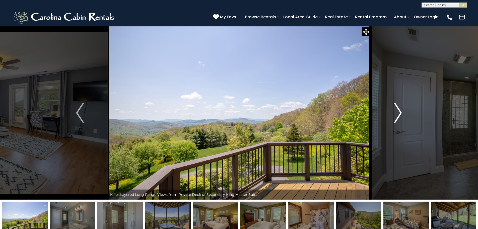
click at [399, 109] on img "Next" at bounding box center [398, 113] width 8 height 20
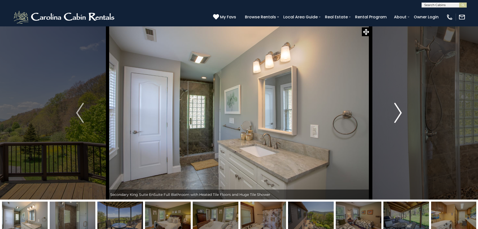
click at [399, 109] on img "Next" at bounding box center [398, 113] width 8 height 20
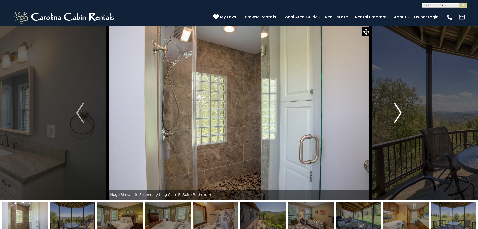
click at [399, 109] on img "Next" at bounding box center [398, 113] width 8 height 20
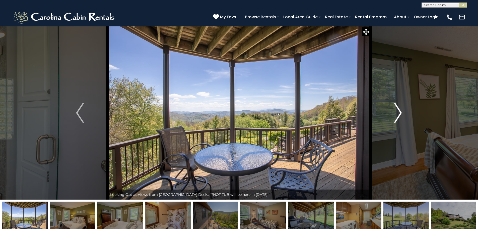
click at [399, 109] on img "Next" at bounding box center [398, 113] width 8 height 20
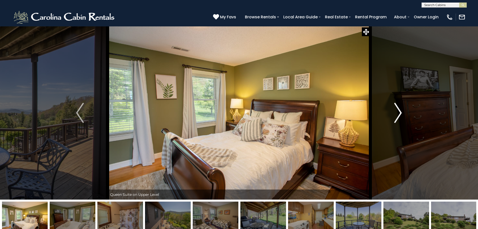
click at [399, 109] on img "Next" at bounding box center [398, 113] width 8 height 20
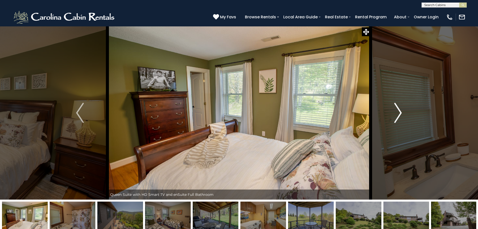
click at [399, 109] on img "Next" at bounding box center [398, 113] width 8 height 20
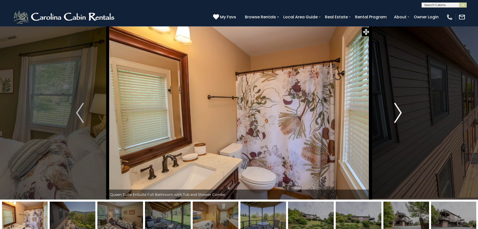
click at [399, 109] on img "Next" at bounding box center [398, 113] width 8 height 20
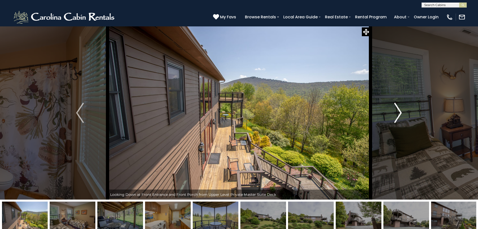
click at [400, 109] on img "Next" at bounding box center [398, 113] width 8 height 20
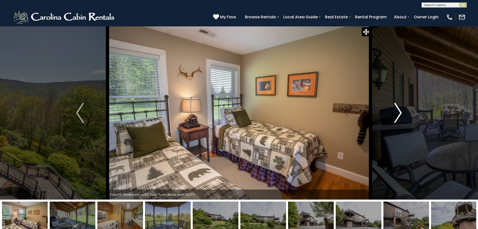
click at [400, 109] on img "Next" at bounding box center [398, 113] width 8 height 20
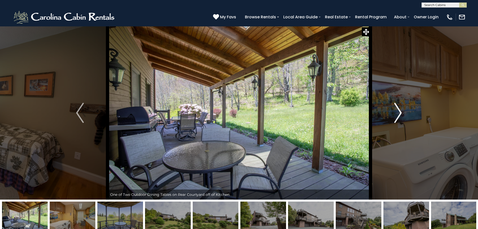
click at [400, 109] on img "Next" at bounding box center [398, 113] width 8 height 20
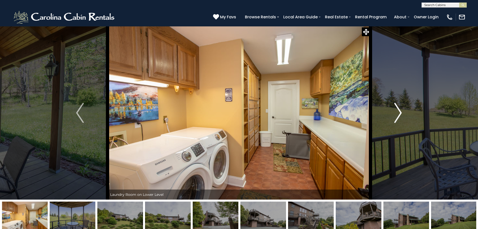
click at [400, 109] on img "Next" at bounding box center [398, 113] width 8 height 20
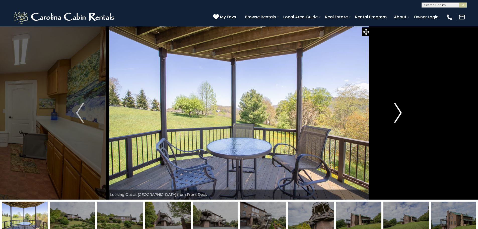
click at [400, 109] on img "Next" at bounding box center [398, 113] width 8 height 20
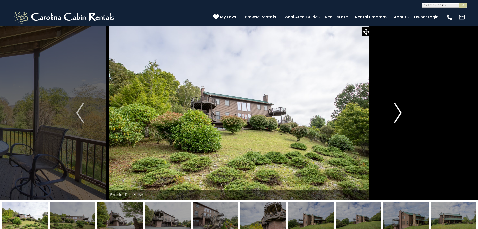
click at [400, 109] on img "Next" at bounding box center [398, 113] width 8 height 20
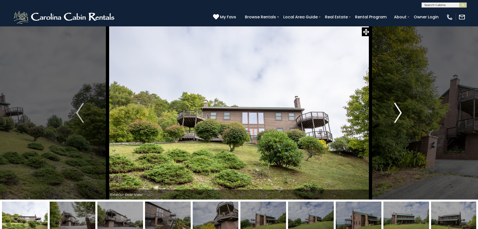
click at [400, 109] on img "Next" at bounding box center [398, 113] width 8 height 20
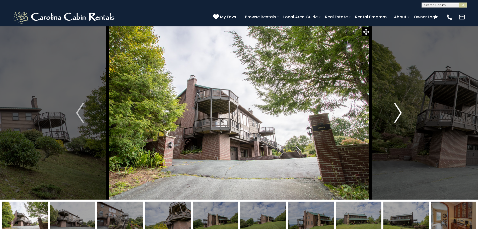
click at [400, 109] on img "Next" at bounding box center [398, 113] width 8 height 20
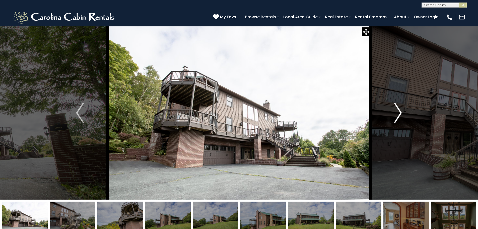
click at [400, 109] on img "Next" at bounding box center [398, 113] width 8 height 20
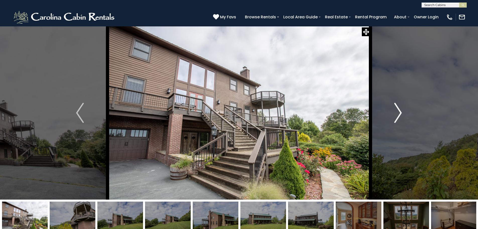
click at [400, 109] on img "Next" at bounding box center [398, 113] width 8 height 20
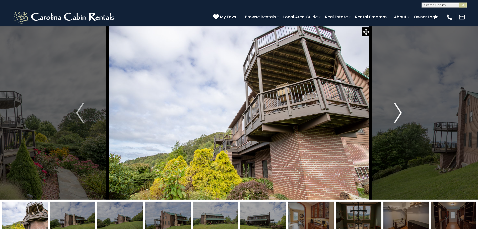
click at [400, 109] on img "Next" at bounding box center [398, 113] width 8 height 20
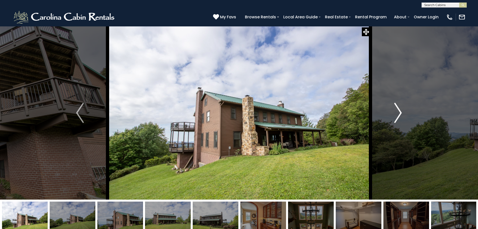
click at [400, 109] on img "Next" at bounding box center [398, 113] width 8 height 20
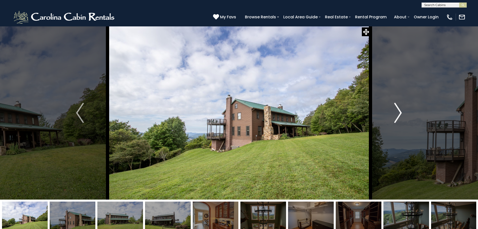
click at [400, 109] on img "Next" at bounding box center [398, 113] width 8 height 20
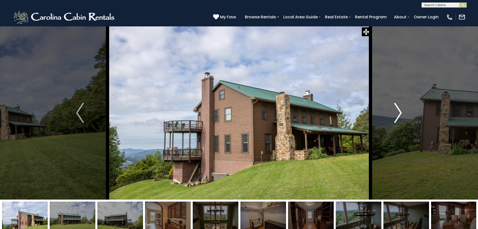
click at [400, 109] on img "Next" at bounding box center [398, 113] width 8 height 20
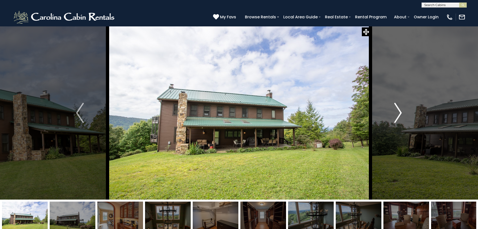
click at [400, 109] on img "Next" at bounding box center [398, 113] width 8 height 20
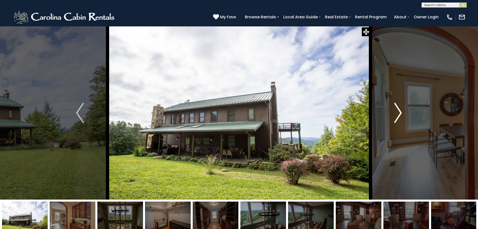
click at [400, 109] on img "Next" at bounding box center [398, 113] width 8 height 20
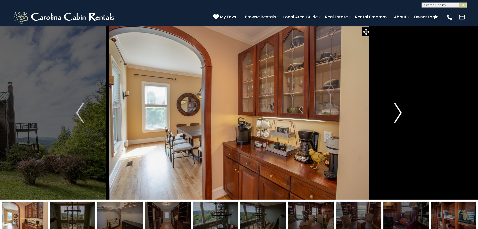
click at [400, 109] on img "Next" at bounding box center [398, 113] width 8 height 20
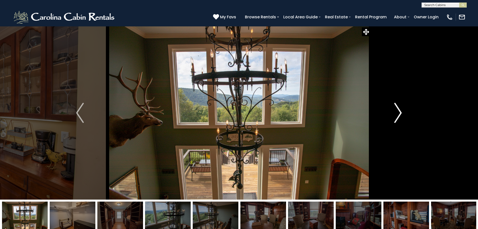
click at [400, 109] on img "Next" at bounding box center [398, 113] width 8 height 20
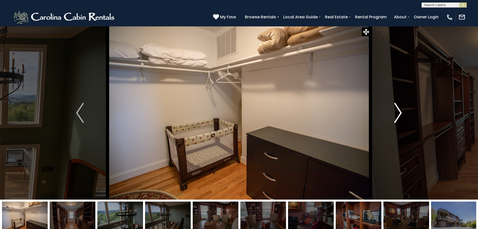
click at [400, 109] on img "Next" at bounding box center [398, 113] width 8 height 20
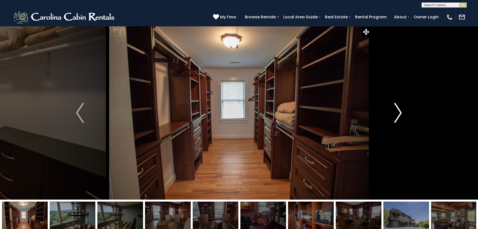
click at [400, 109] on img "Next" at bounding box center [398, 113] width 8 height 20
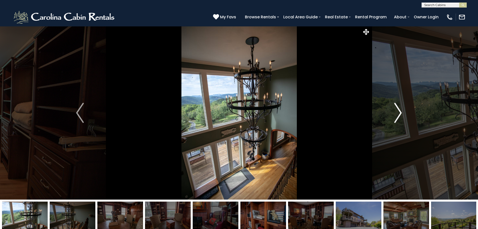
click at [400, 109] on img "Next" at bounding box center [398, 113] width 8 height 20
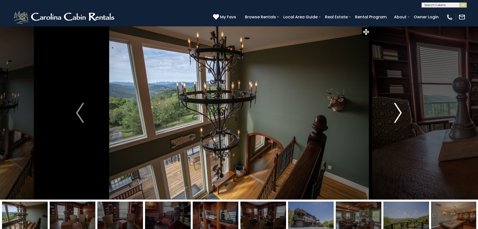
click at [400, 109] on img "Next" at bounding box center [398, 113] width 8 height 20
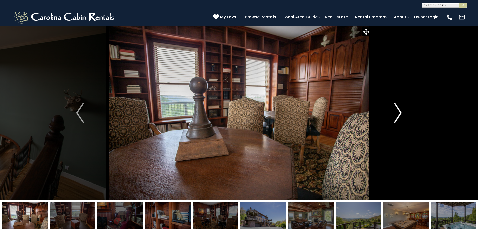
click at [400, 109] on img "Next" at bounding box center [398, 113] width 8 height 20
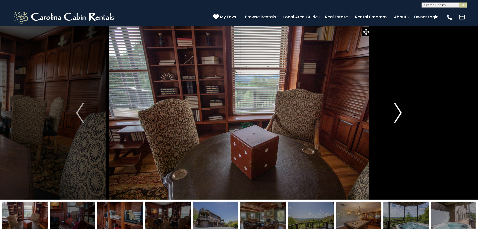
click at [400, 109] on img "Next" at bounding box center [398, 113] width 8 height 20
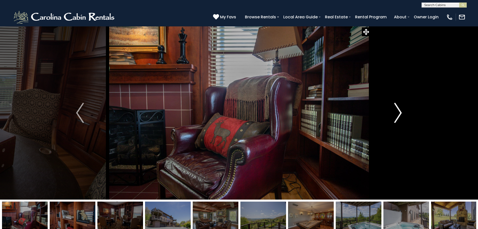
click at [400, 109] on img "Next" at bounding box center [398, 113] width 8 height 20
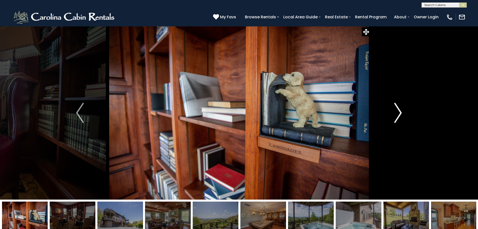
click at [400, 109] on img "Next" at bounding box center [398, 113] width 8 height 20
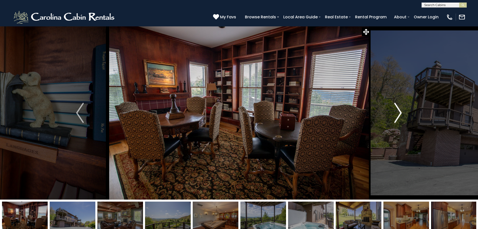
click at [400, 109] on img "Next" at bounding box center [398, 113] width 8 height 20
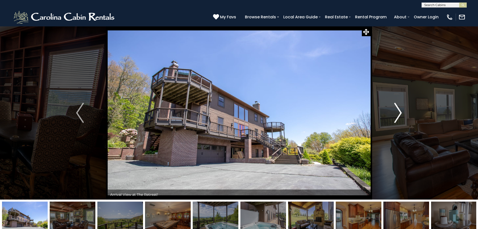
click at [400, 109] on img "Next" at bounding box center [398, 113] width 8 height 20
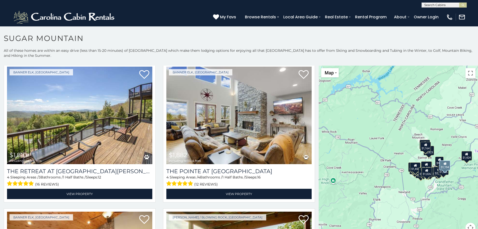
scroll to position [878, 0]
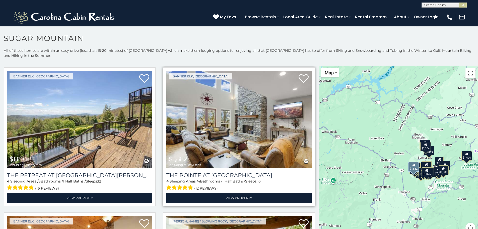
click at [231, 102] on img at bounding box center [238, 119] width 145 height 97
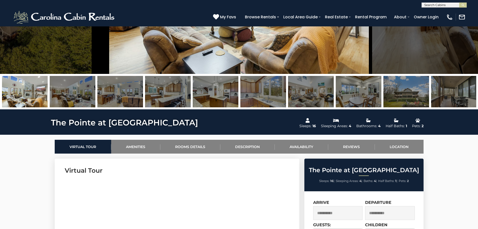
scroll to position [25, 0]
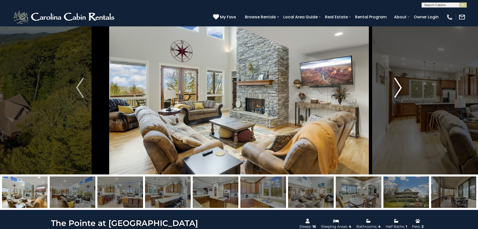
click at [399, 85] on img "Next" at bounding box center [398, 88] width 8 height 20
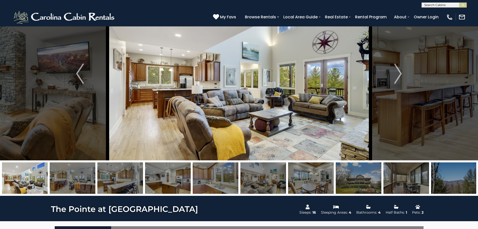
scroll to position [0, 0]
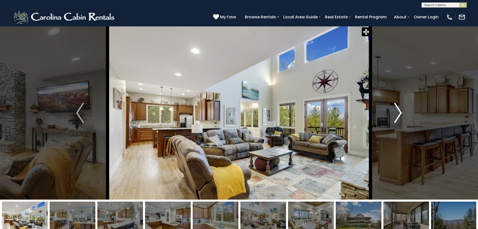
click at [398, 113] on img "Next" at bounding box center [398, 113] width 8 height 20
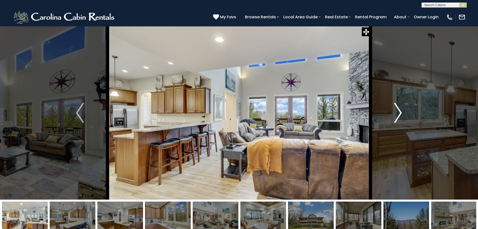
click at [400, 108] on img "Next" at bounding box center [398, 113] width 8 height 20
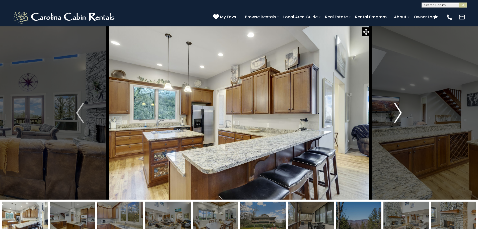
click at [400, 108] on img "Next" at bounding box center [398, 113] width 8 height 20
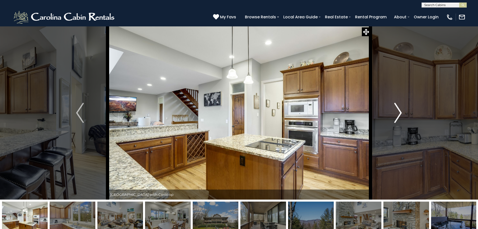
click at [400, 108] on img "Next" at bounding box center [398, 113] width 8 height 20
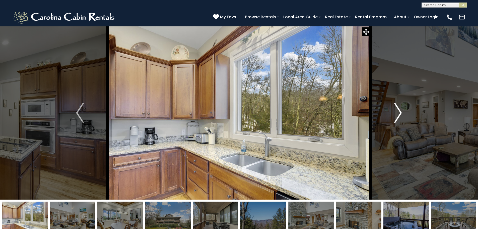
click at [400, 108] on img "Next" at bounding box center [398, 113] width 8 height 20
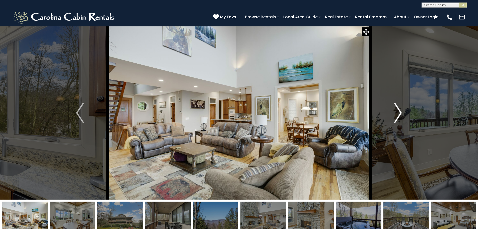
click at [400, 108] on img "Next" at bounding box center [398, 113] width 8 height 20
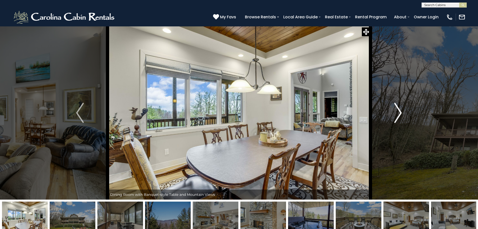
click at [400, 108] on img "Next" at bounding box center [398, 113] width 8 height 20
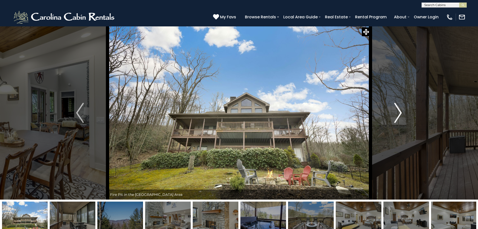
click at [400, 108] on img "Next" at bounding box center [398, 113] width 8 height 20
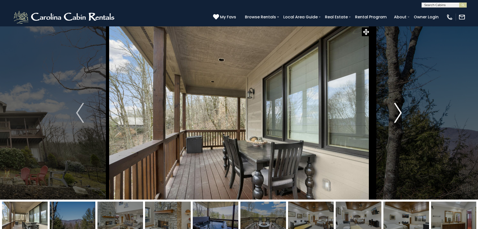
click at [400, 108] on img "Next" at bounding box center [398, 113] width 8 height 20
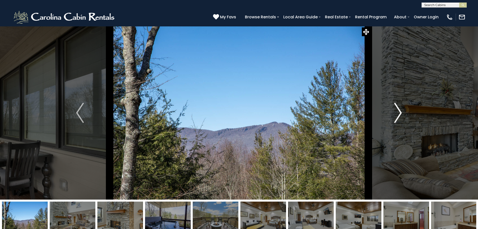
click at [400, 108] on img "Next" at bounding box center [398, 113] width 8 height 20
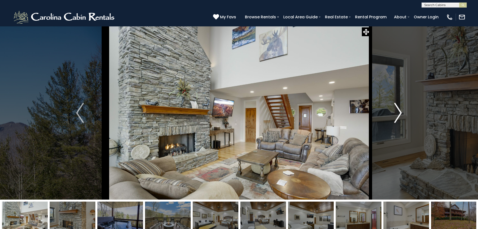
click at [400, 108] on img "Next" at bounding box center [398, 113] width 8 height 20
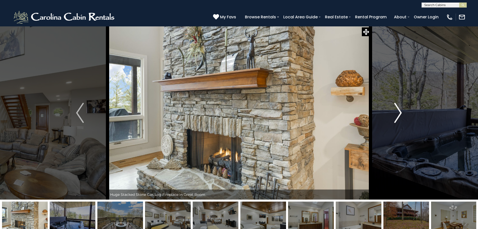
click at [400, 108] on img "Next" at bounding box center [398, 113] width 8 height 20
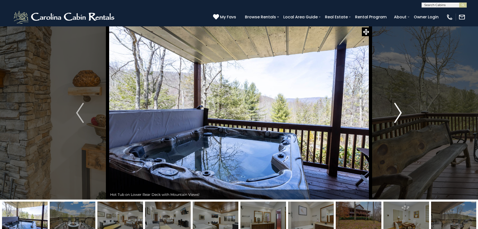
click at [400, 108] on img "Next" at bounding box center [398, 113] width 8 height 20
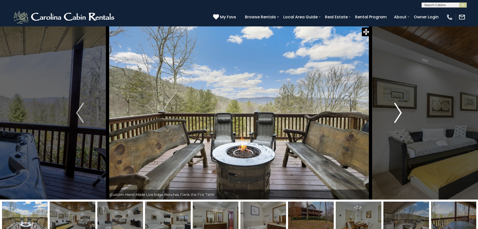
click at [400, 108] on img "Next" at bounding box center [398, 113] width 8 height 20
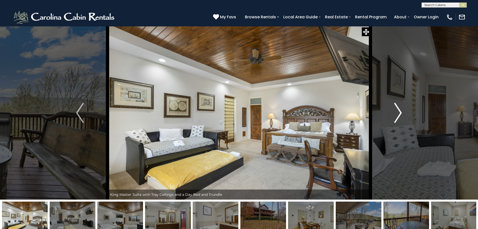
click at [400, 108] on img "Next" at bounding box center [398, 113] width 8 height 20
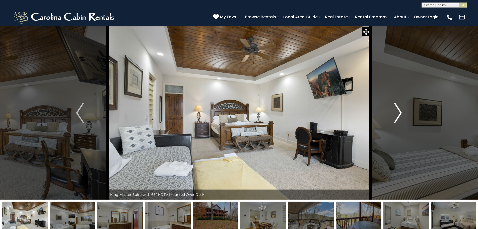
click at [400, 108] on img "Next" at bounding box center [398, 113] width 8 height 20
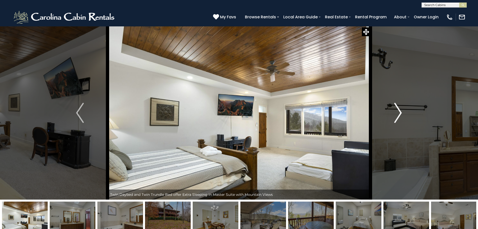
click at [400, 108] on img "Next" at bounding box center [398, 113] width 8 height 20
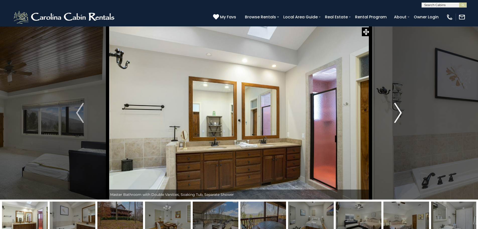
click at [400, 108] on img "Next" at bounding box center [398, 113] width 8 height 20
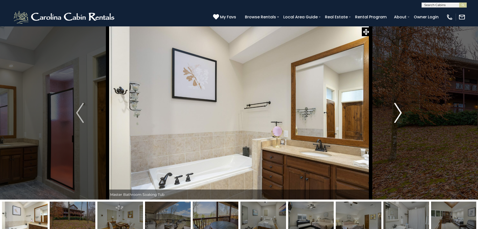
click at [400, 108] on img "Next" at bounding box center [398, 113] width 8 height 20
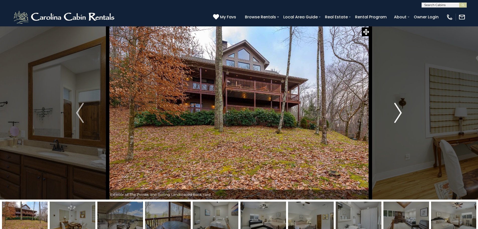
click at [400, 108] on img "Next" at bounding box center [398, 113] width 8 height 20
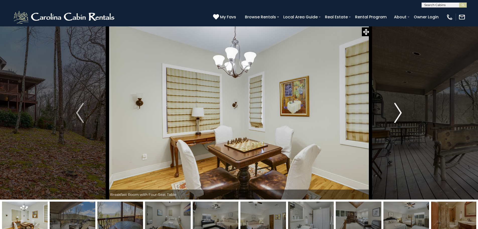
click at [400, 108] on img "Next" at bounding box center [398, 113] width 8 height 20
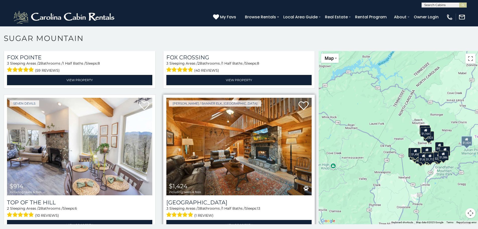
scroll to position [3, 0]
